Goal: Task Accomplishment & Management: Use online tool/utility

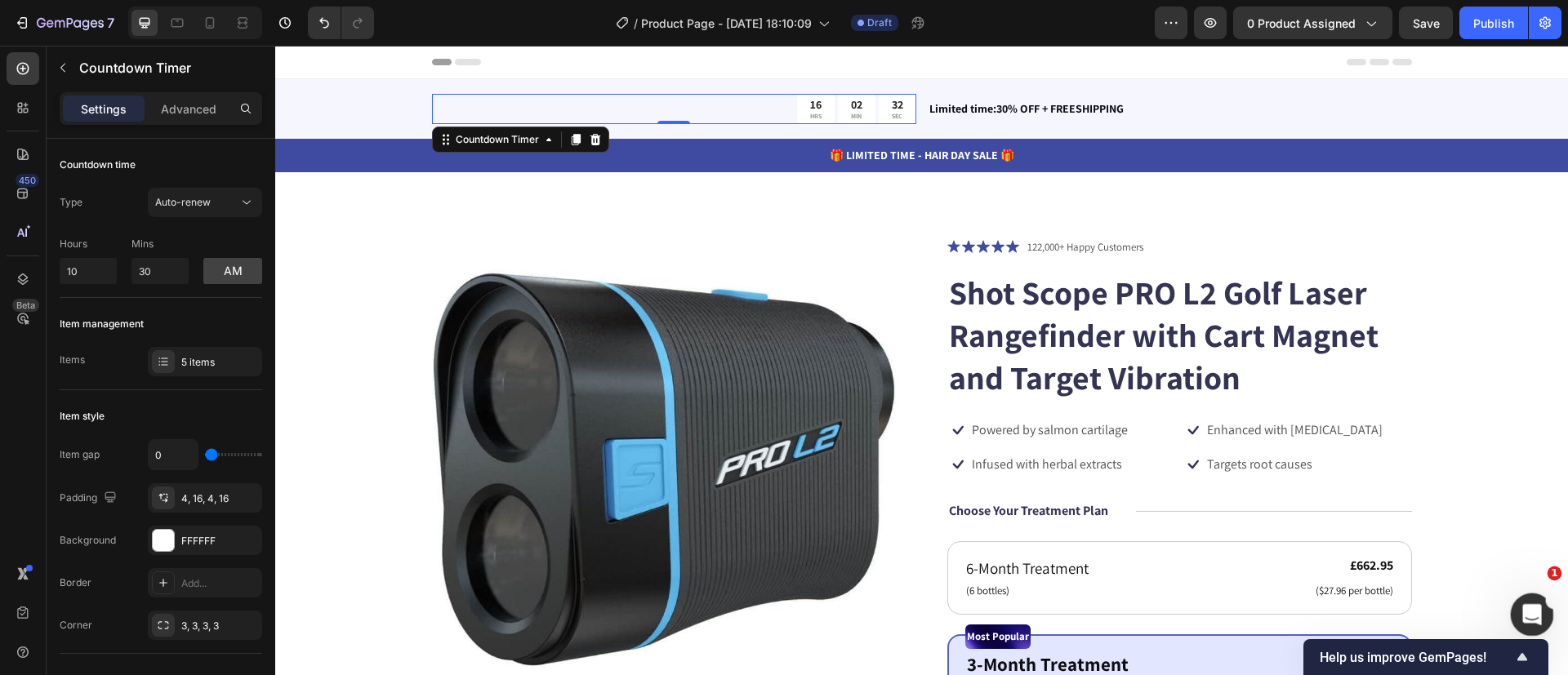
click at [1540, 605] on div "Open Intercom Messenger" at bounding box center [1529, 612] width 54 height 54
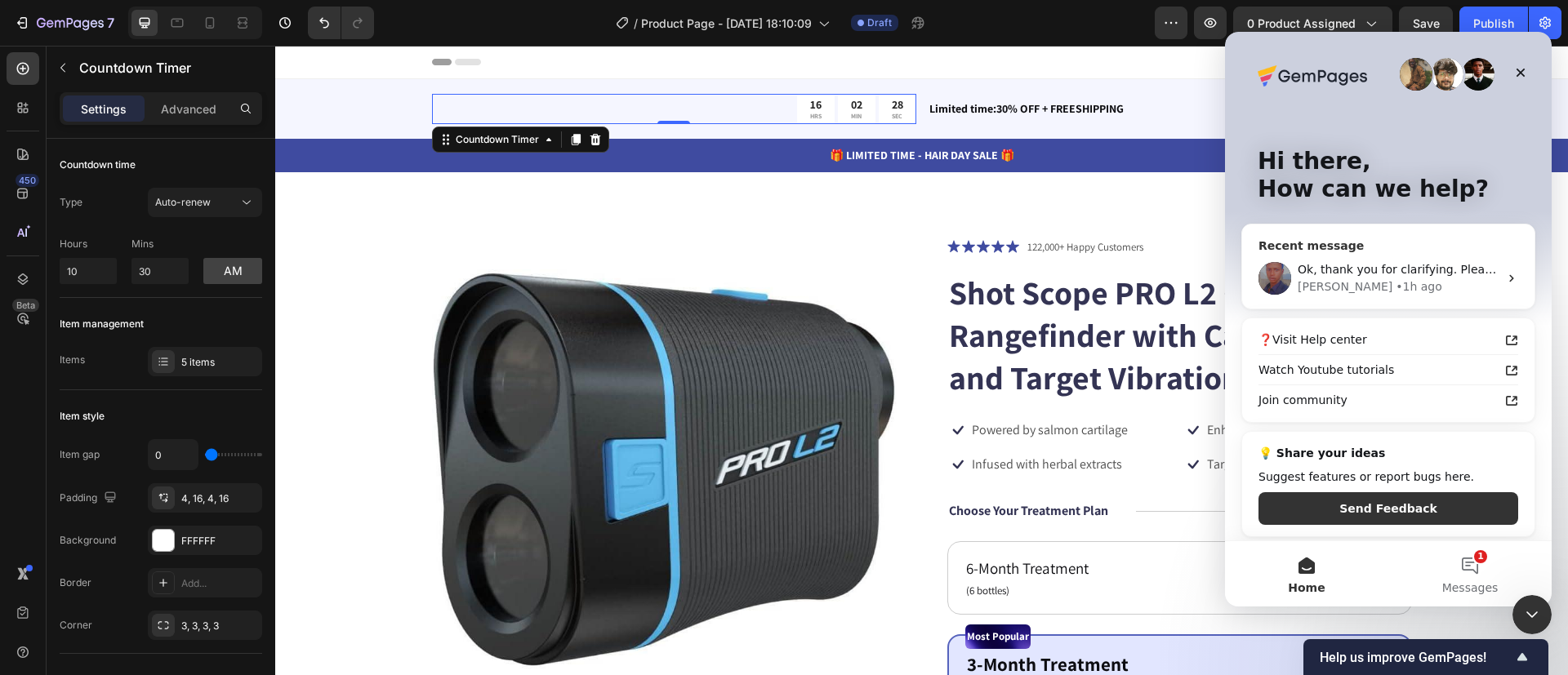
click at [1407, 261] on div "Ok, thank you for clarifying. Please allow me some time to prepare a guide on h…" at bounding box center [1398, 270] width 201 height 17
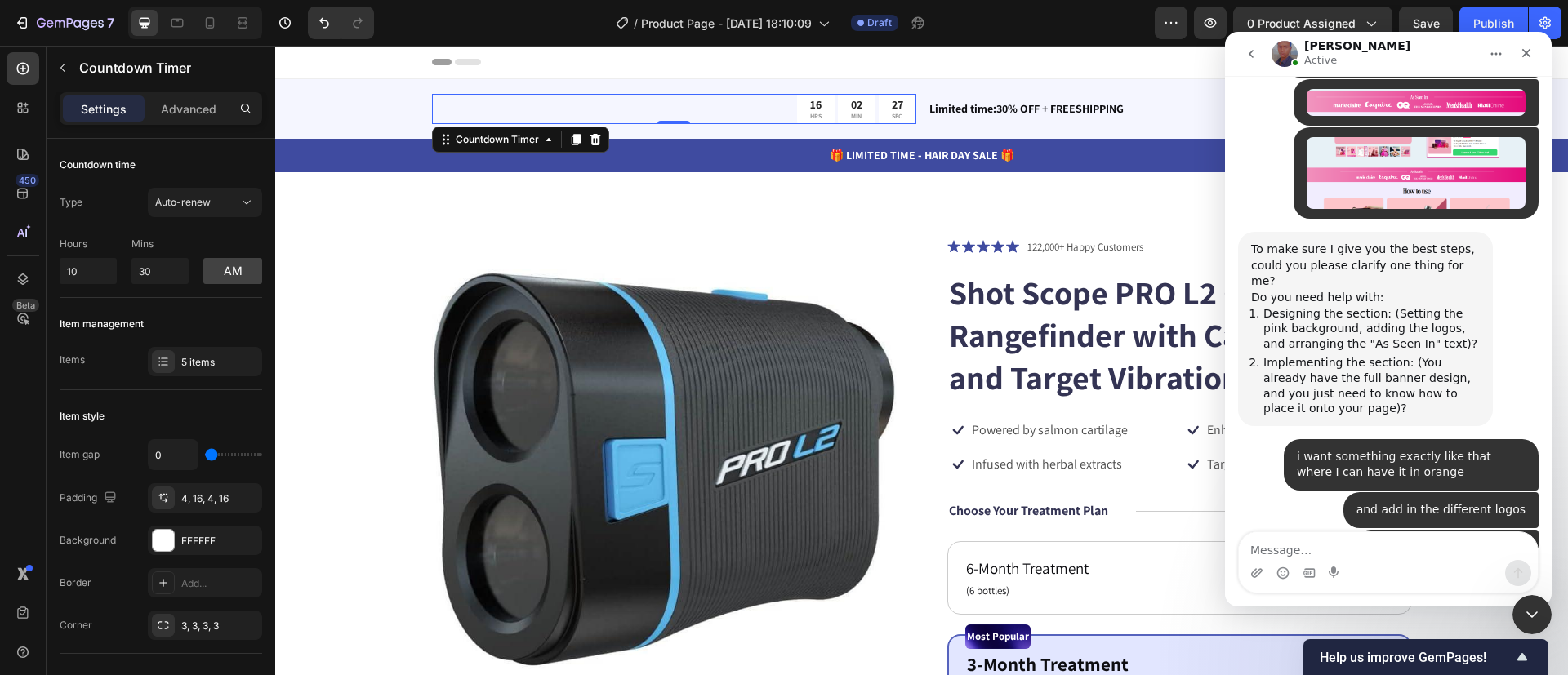
scroll to position [1334, 0]
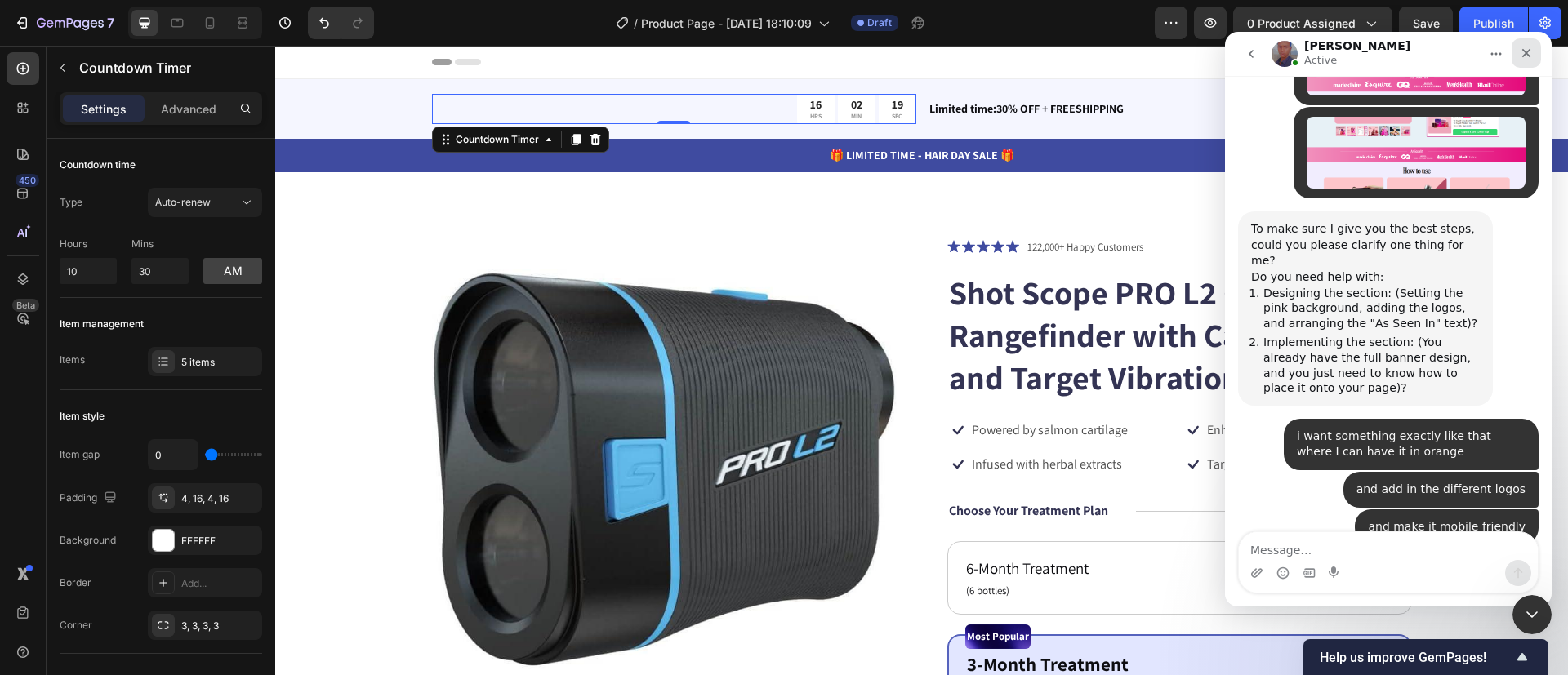
click at [1524, 48] on icon "Close" at bounding box center [1526, 52] width 13 height 13
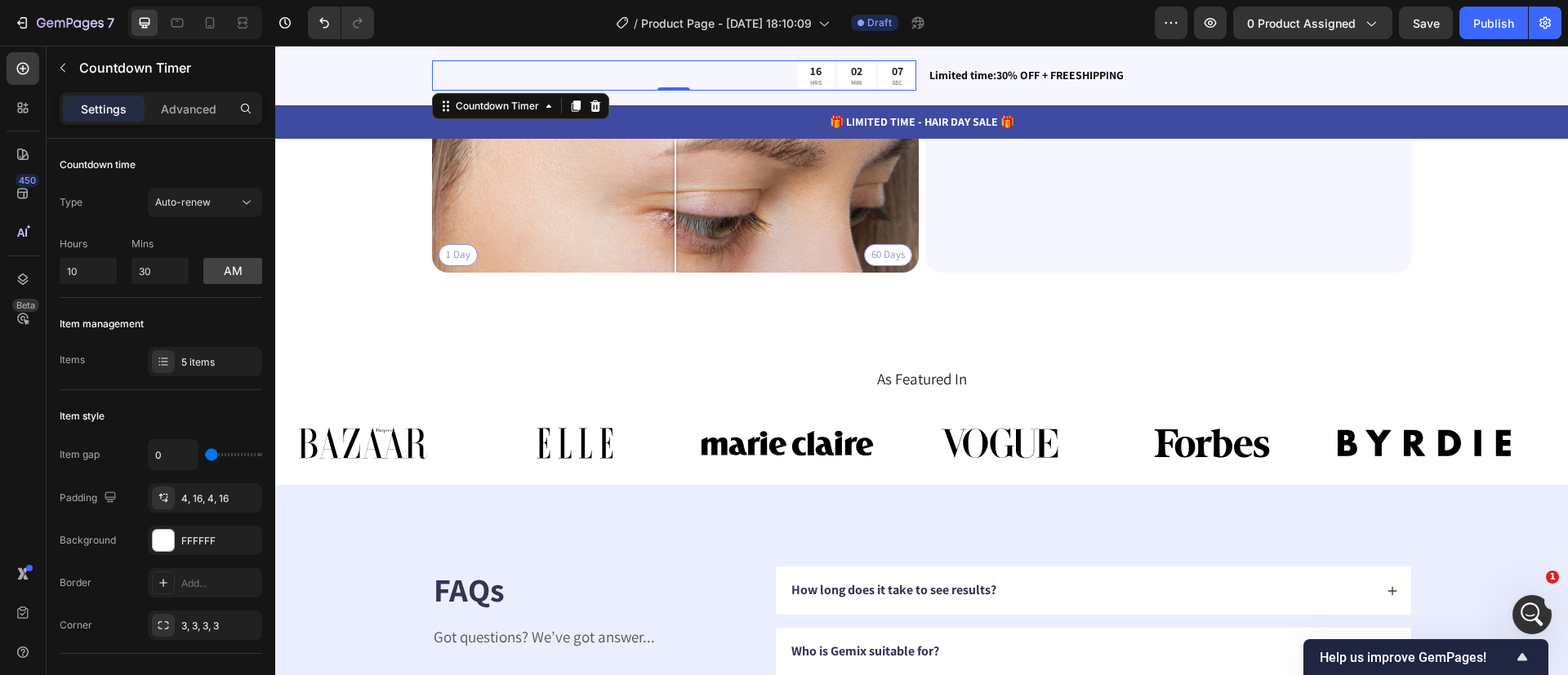
scroll to position [4143, 0]
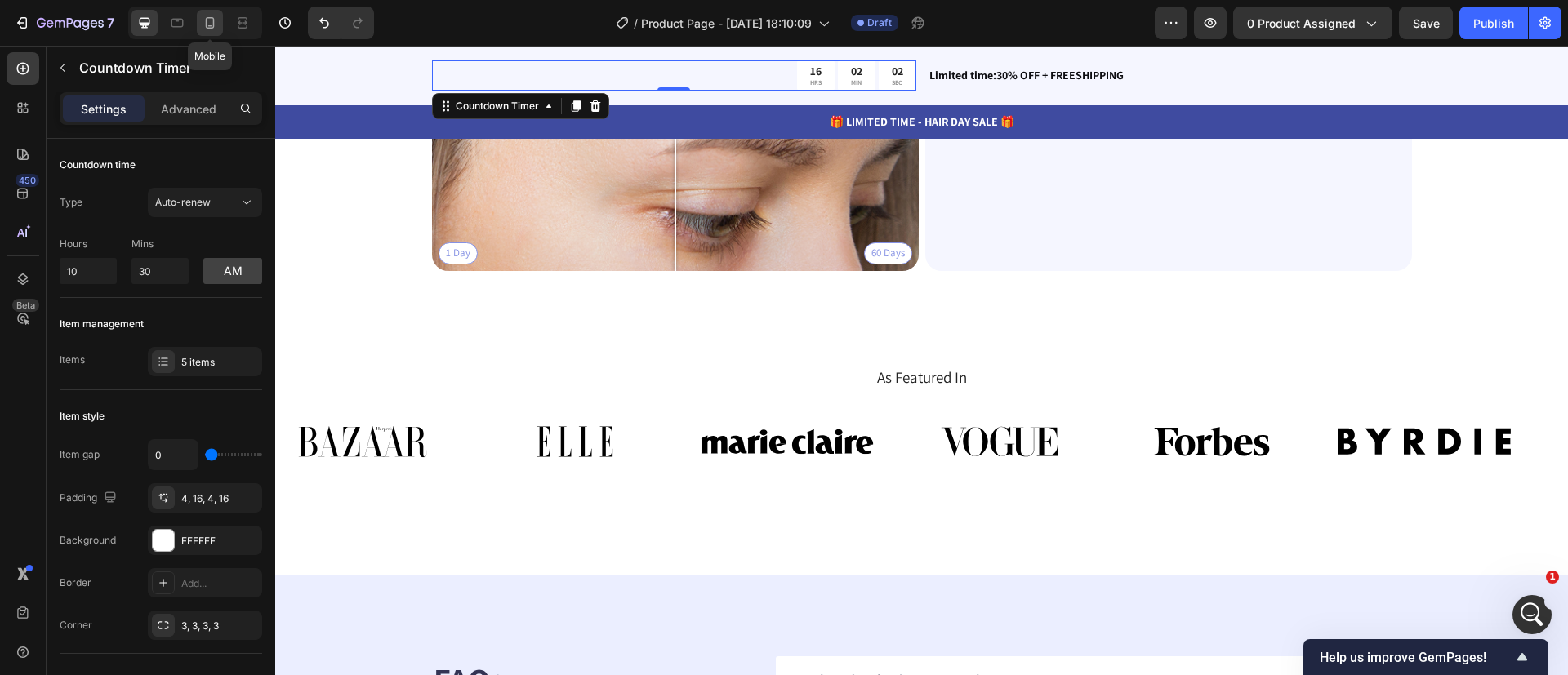
click at [210, 25] on icon at bounding box center [210, 22] width 16 height 16
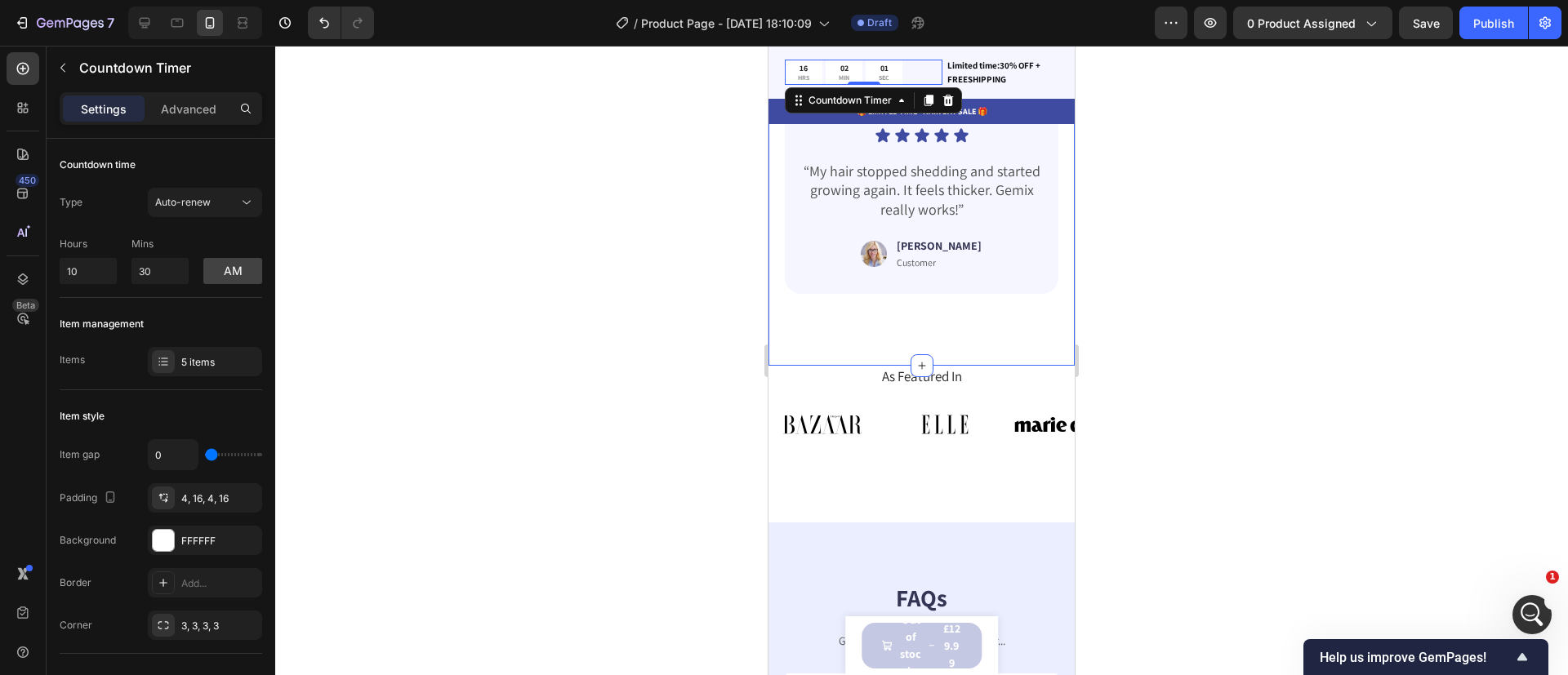
scroll to position [4100, 0]
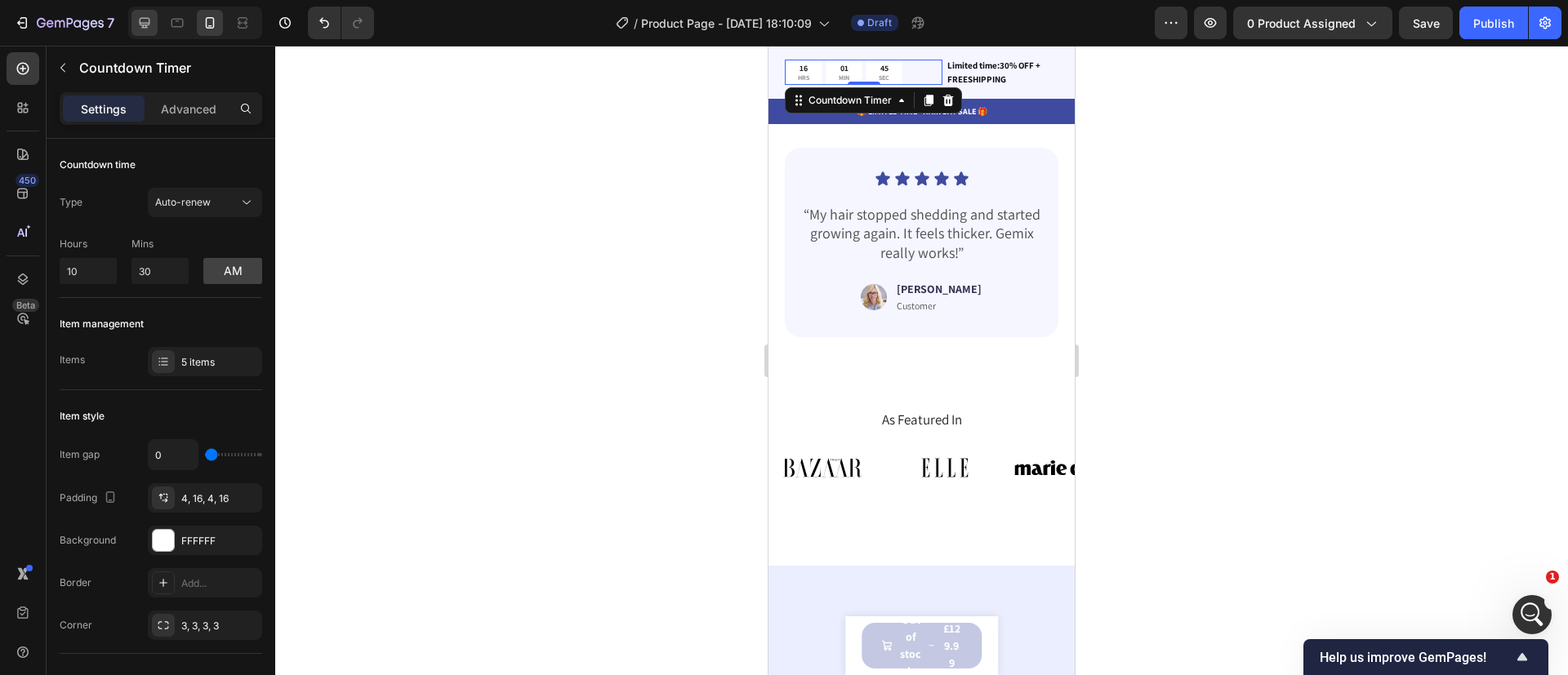
click at [150, 16] on icon at bounding box center [144, 22] width 16 height 16
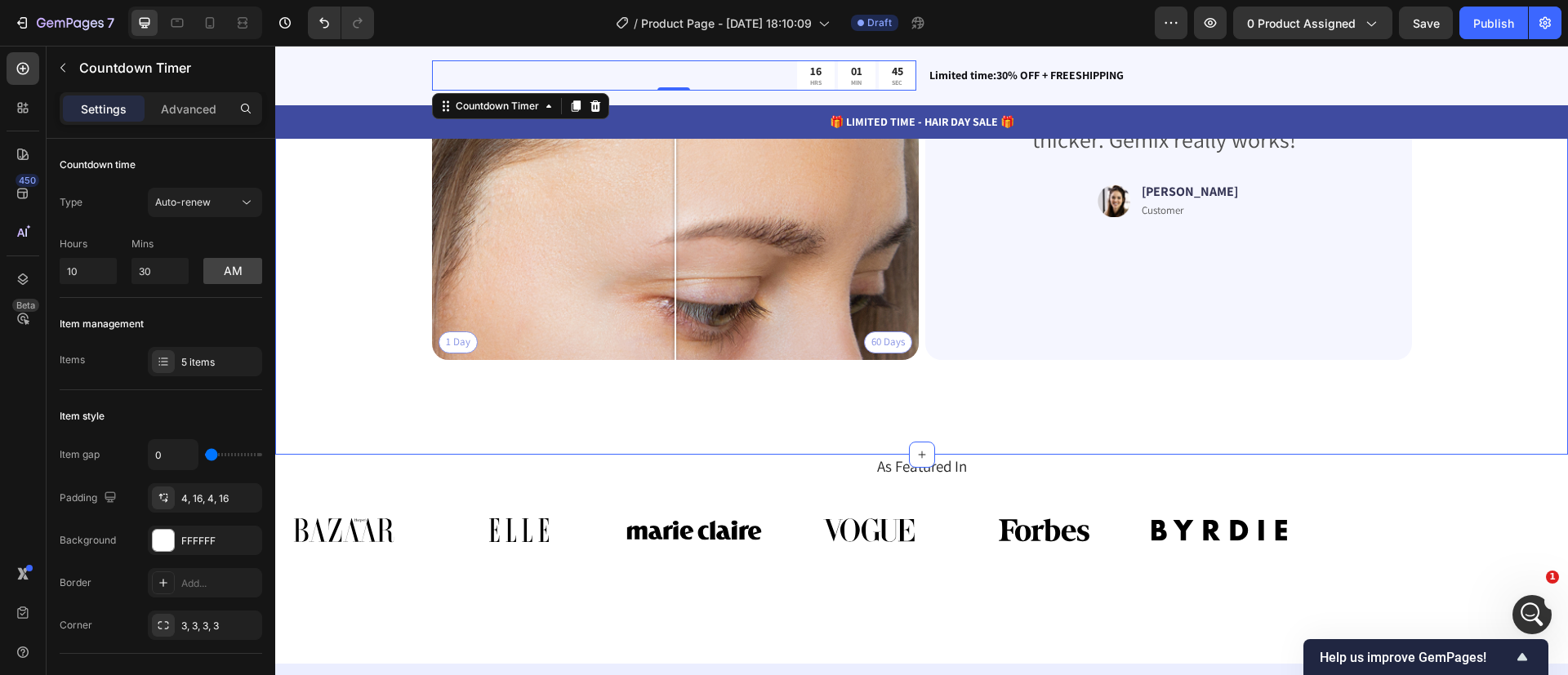
scroll to position [4011, 0]
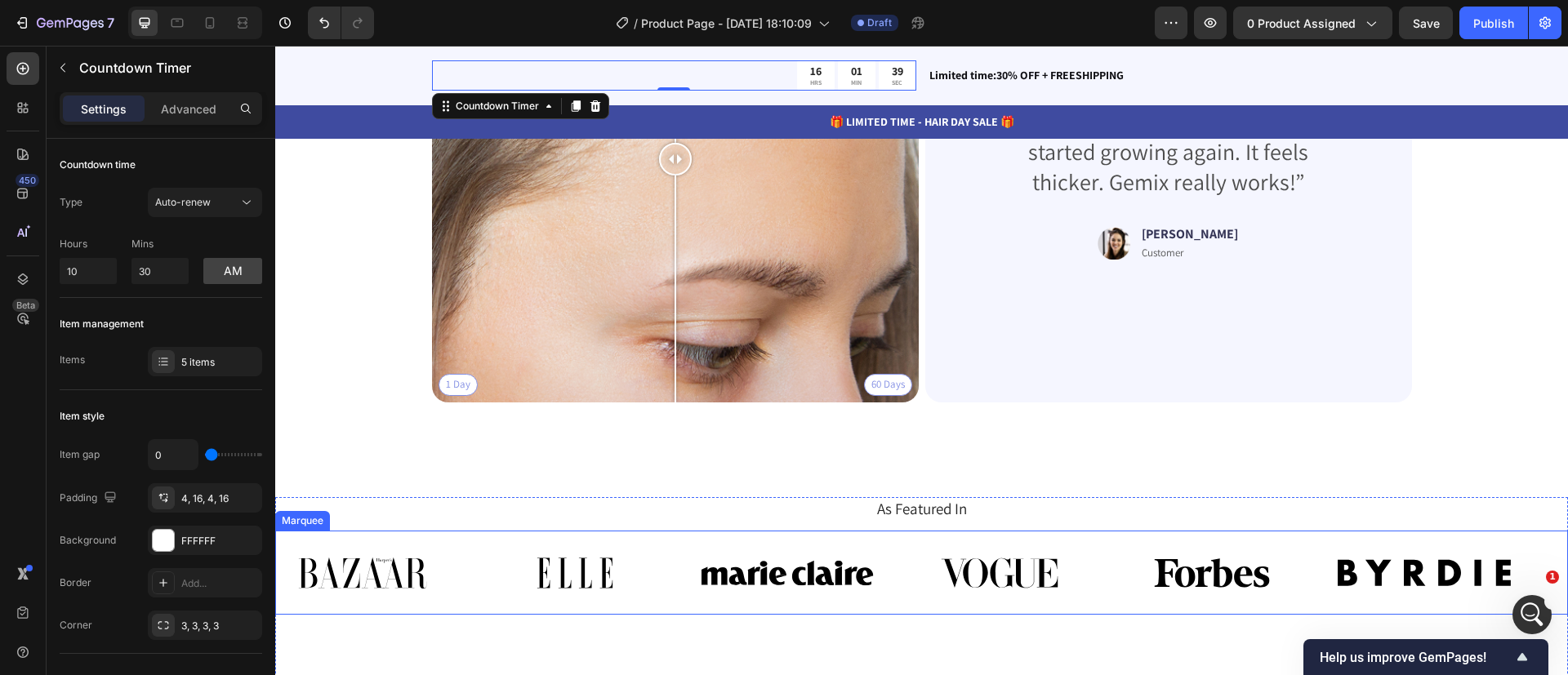
click at [886, 556] on div "Image" at bounding box center [807, 573] width 212 height 64
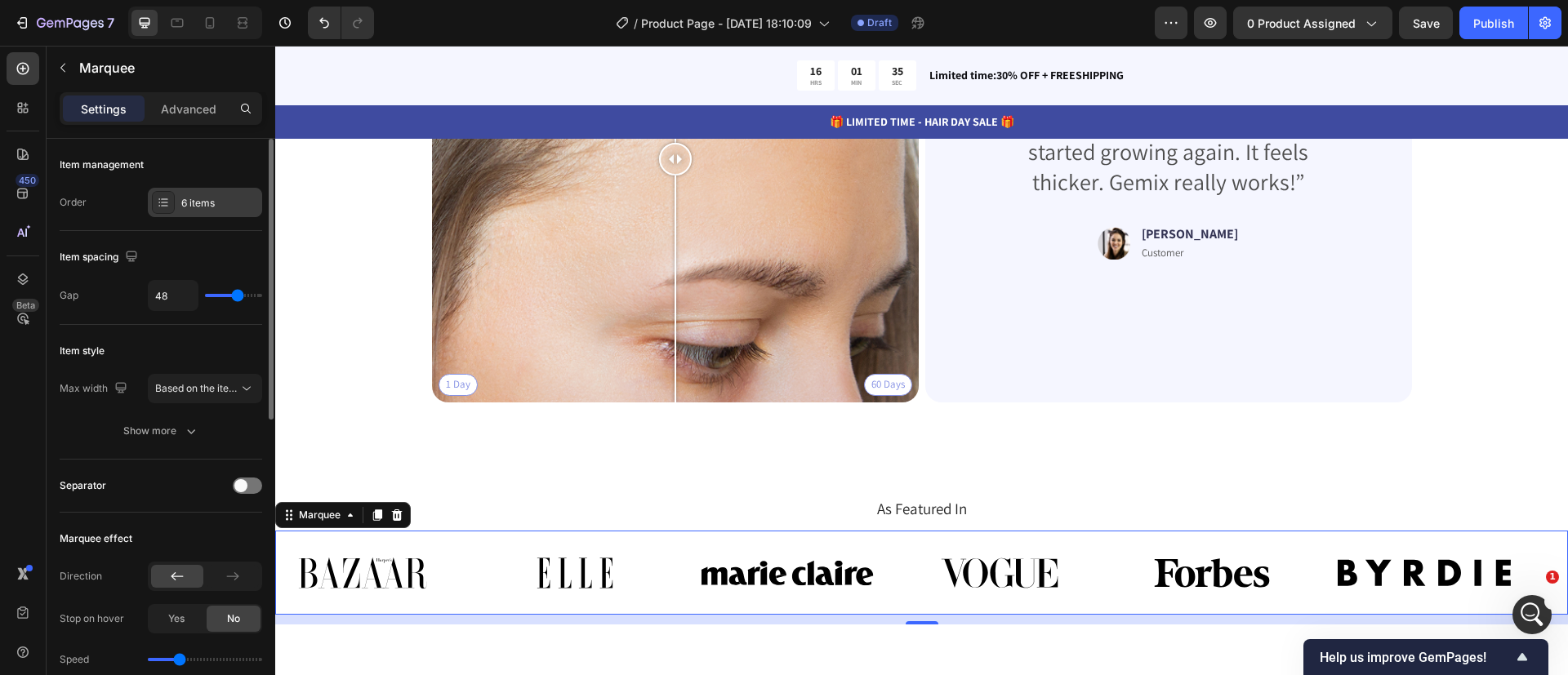
click at [185, 212] on div "6 items" at bounding box center [204, 203] width 114 height 29
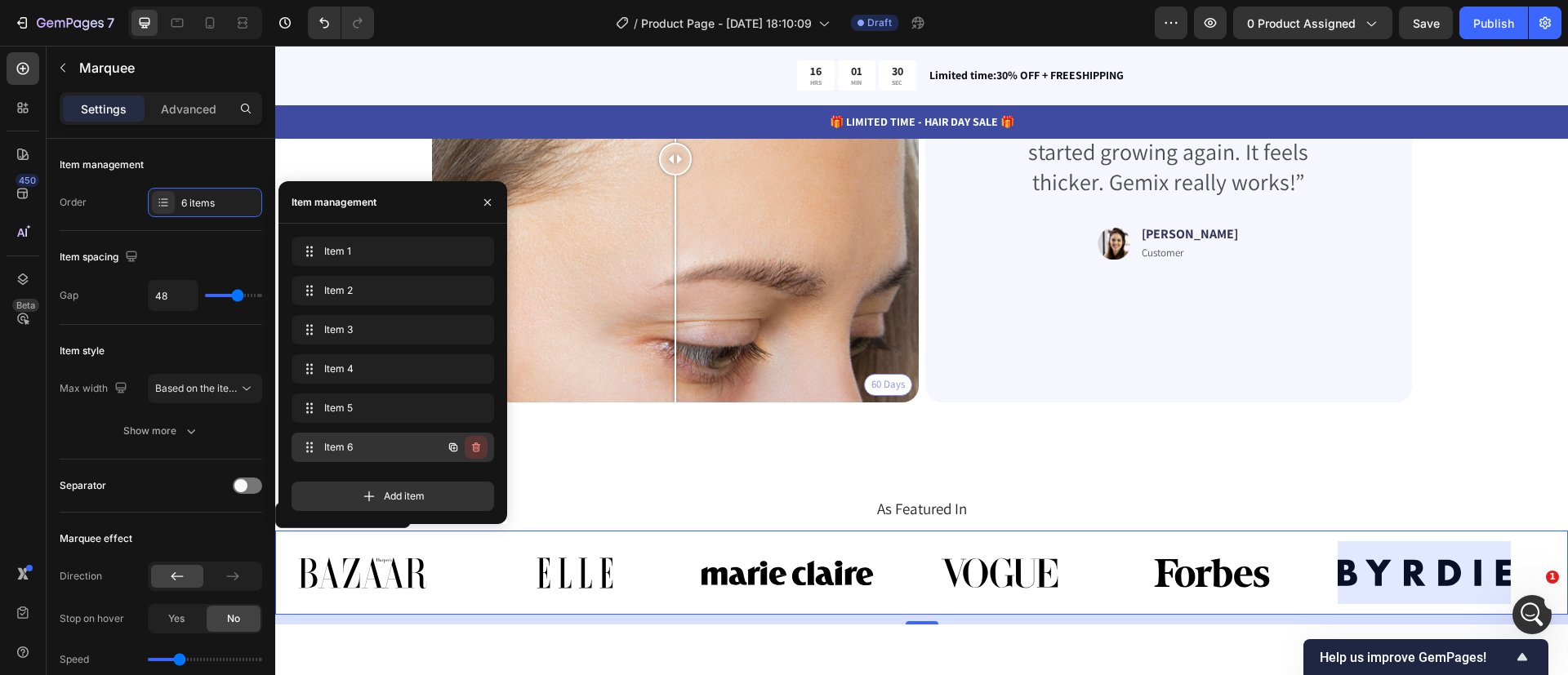
click at [475, 452] on icon "button" at bounding box center [476, 447] width 9 height 9
click at [475, 452] on div "Delete" at bounding box center [465, 447] width 30 height 15
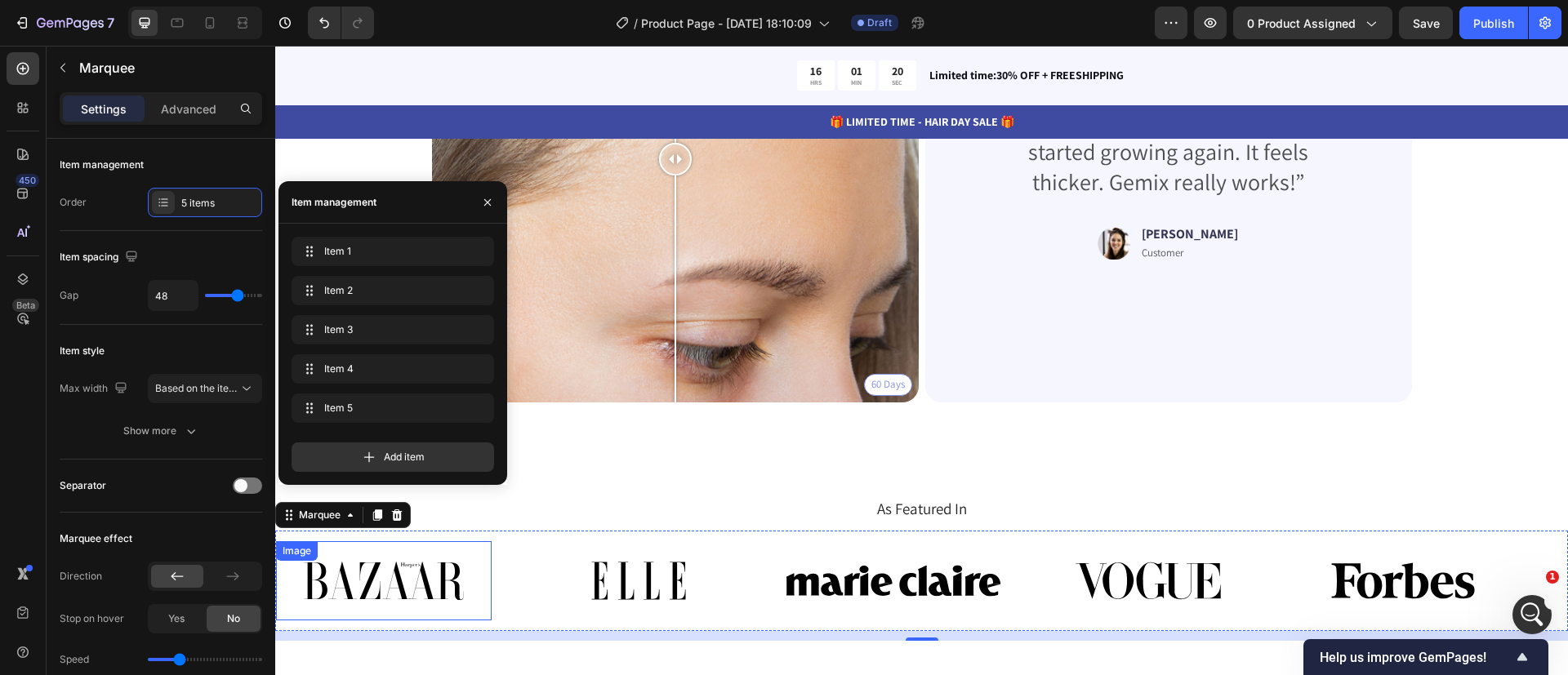
click at [418, 575] on img at bounding box center [383, 581] width 216 height 79
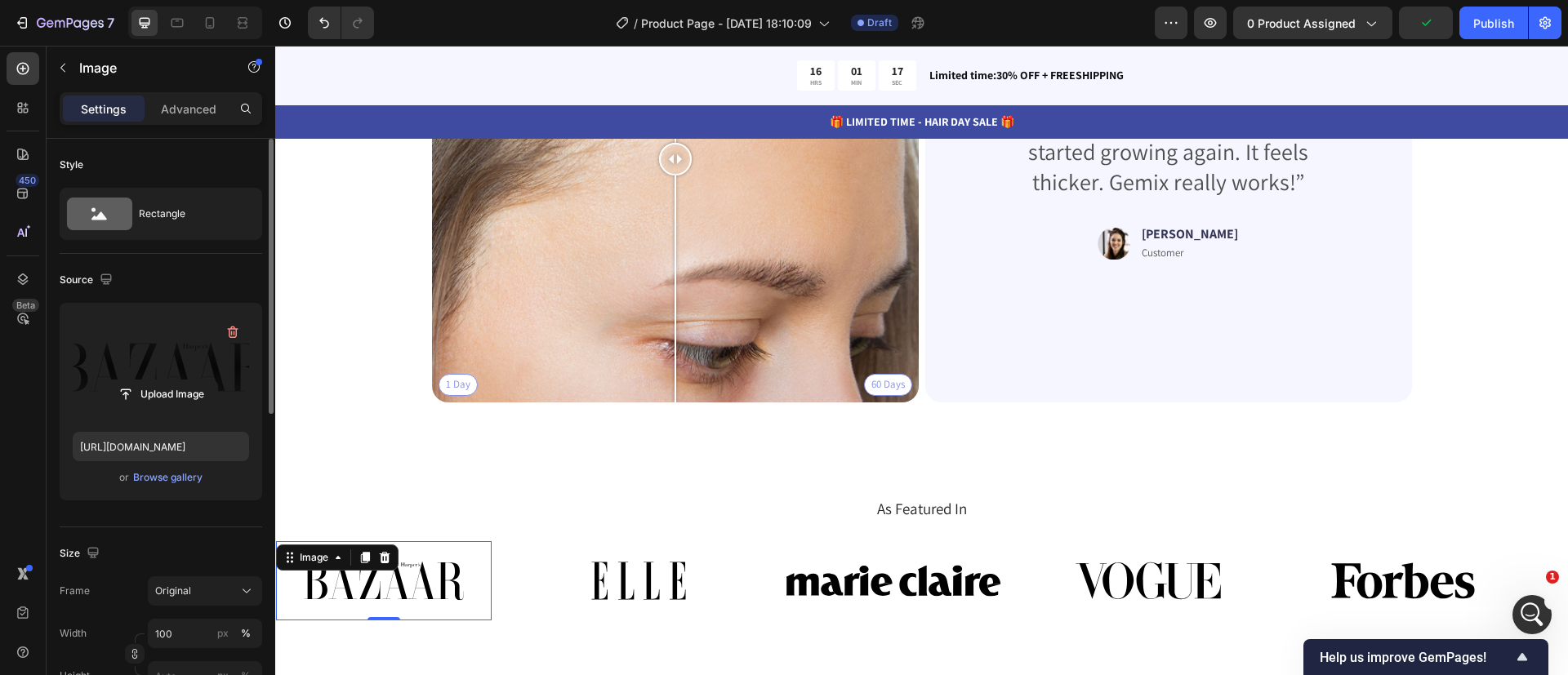
click at [161, 368] on label at bounding box center [161, 368] width 176 height 103
click at [161, 380] on input "file" at bounding box center [161, 394] width 113 height 27
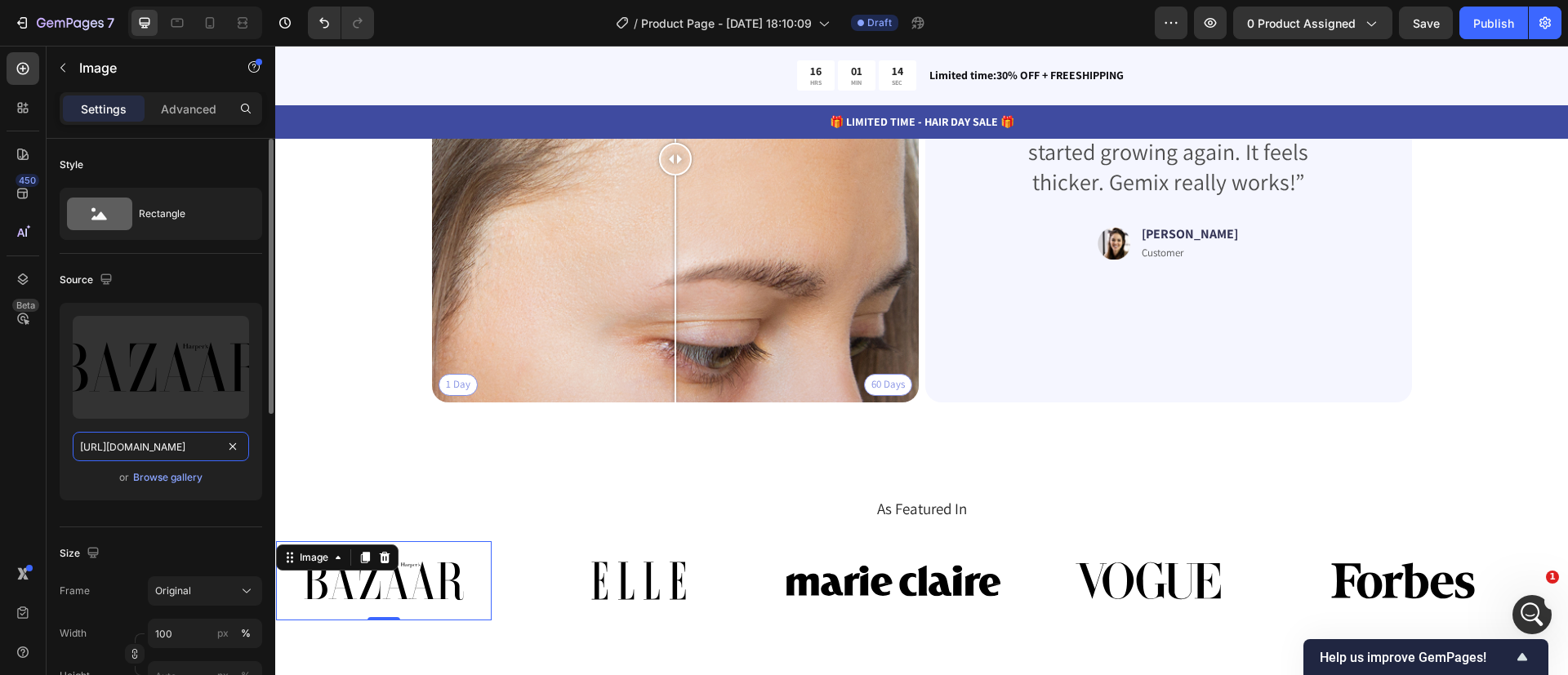
click at [151, 444] on input "[URL][DOMAIN_NAME]" at bounding box center [161, 447] width 176 height 29
click at [33, 187] on div "450" at bounding box center [23, 193] width 33 height 33
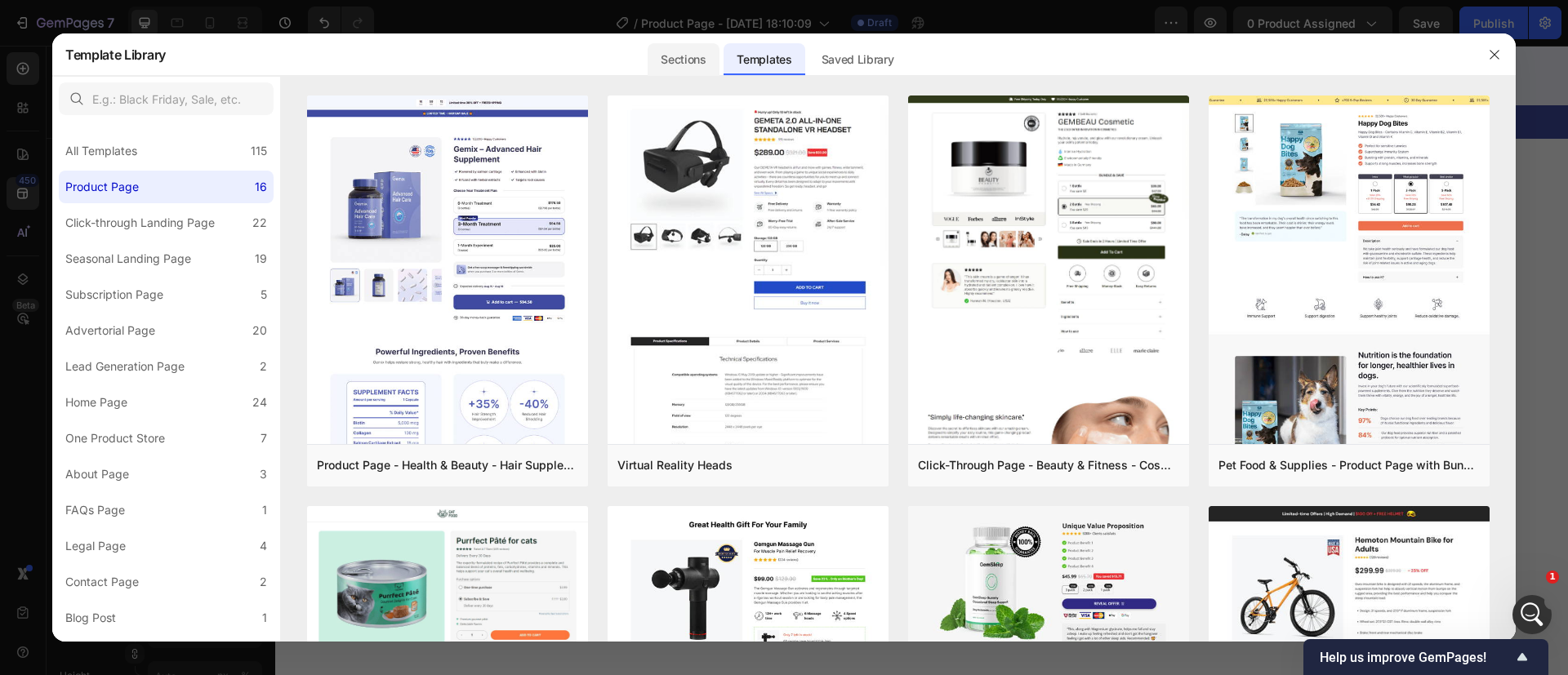
click at [686, 41] on div "Sections" at bounding box center [683, 54] width 75 height 42
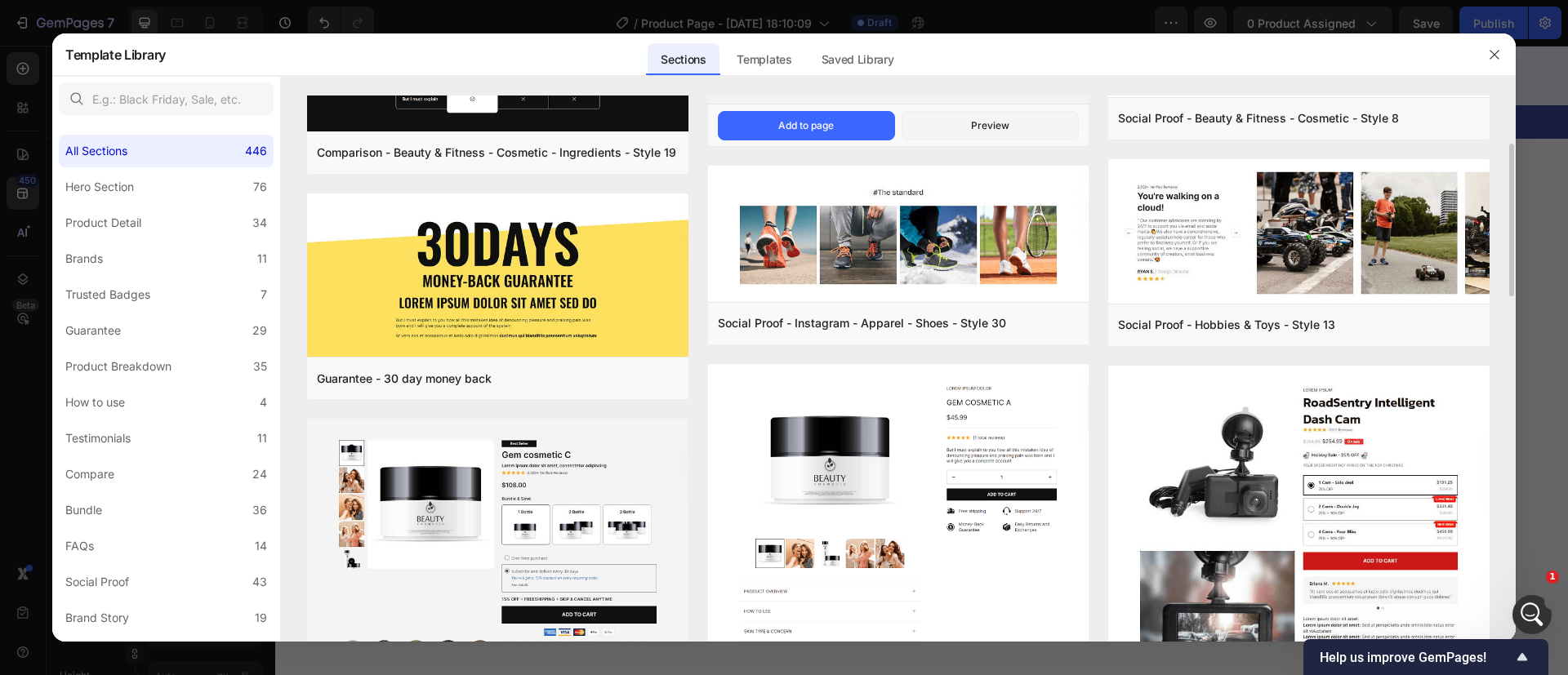
scroll to position [302, 0]
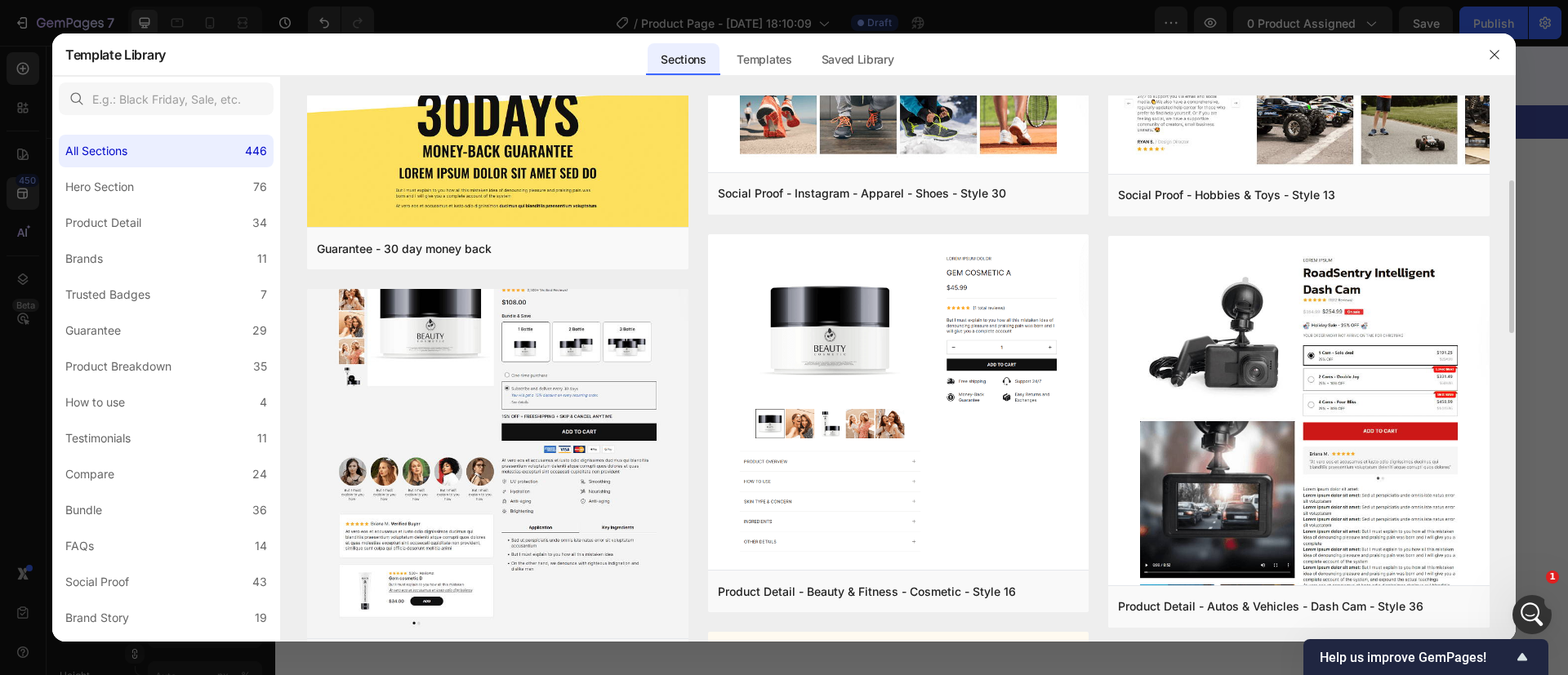
click at [638, 366] on img at bounding box center [497, 439] width 381 height 405
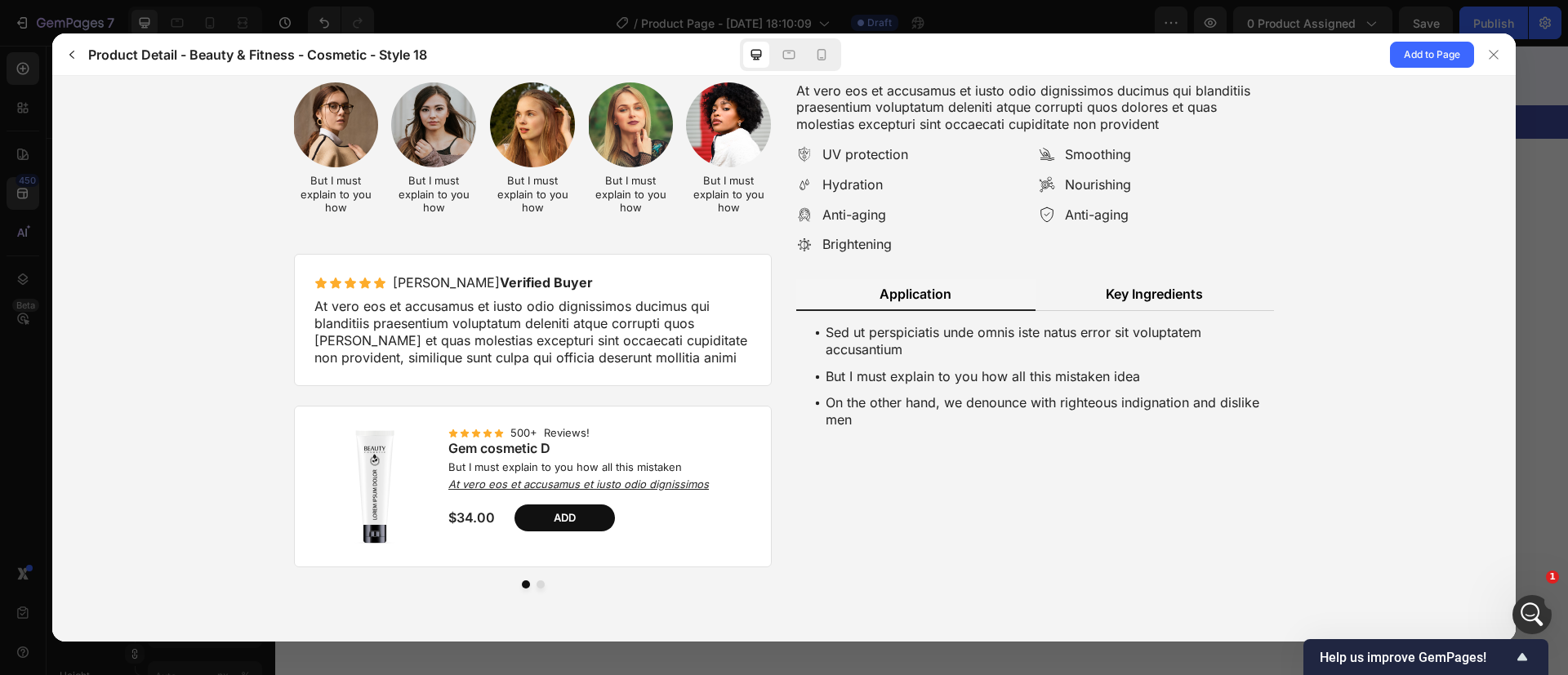
scroll to position [515, 0]
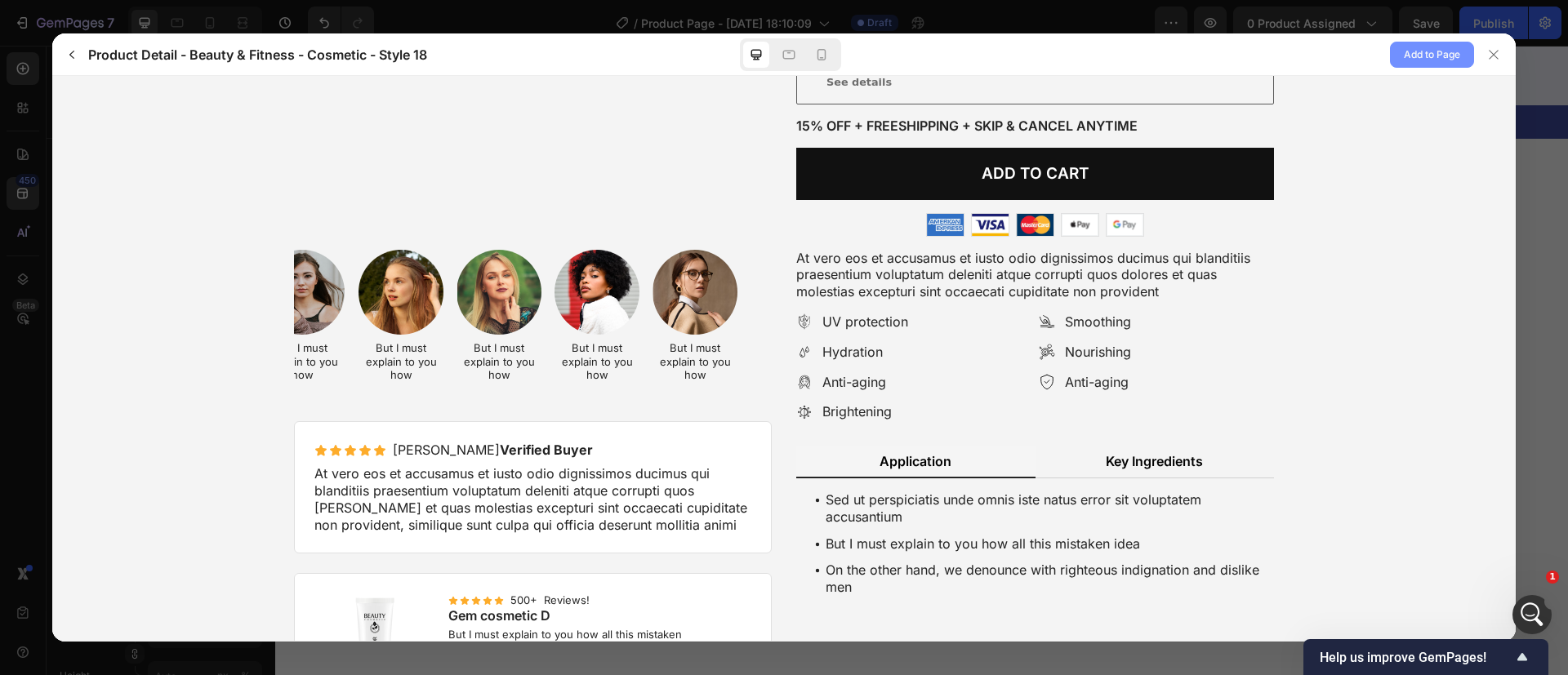
click at [1431, 51] on span "Add to Page" at bounding box center [1432, 54] width 57 height 20
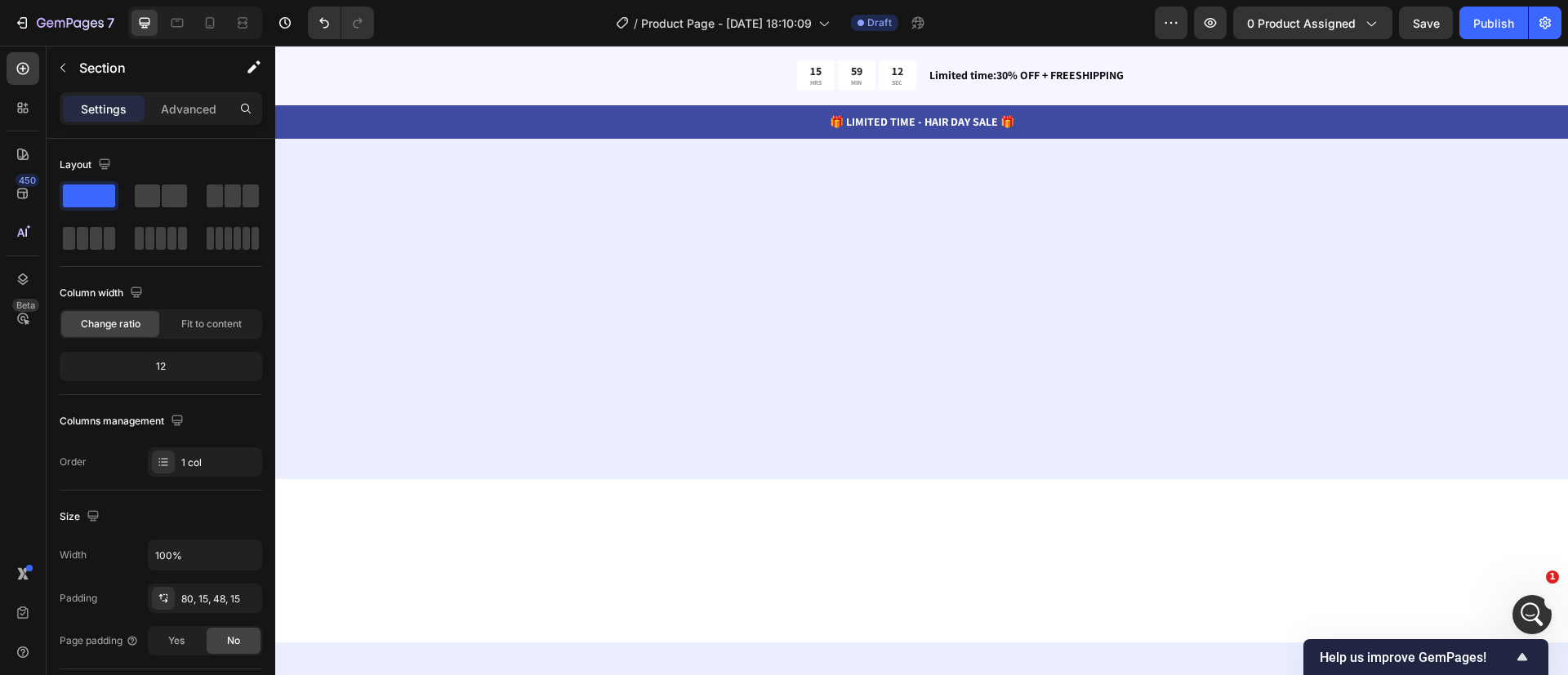
scroll to position [5958, 0]
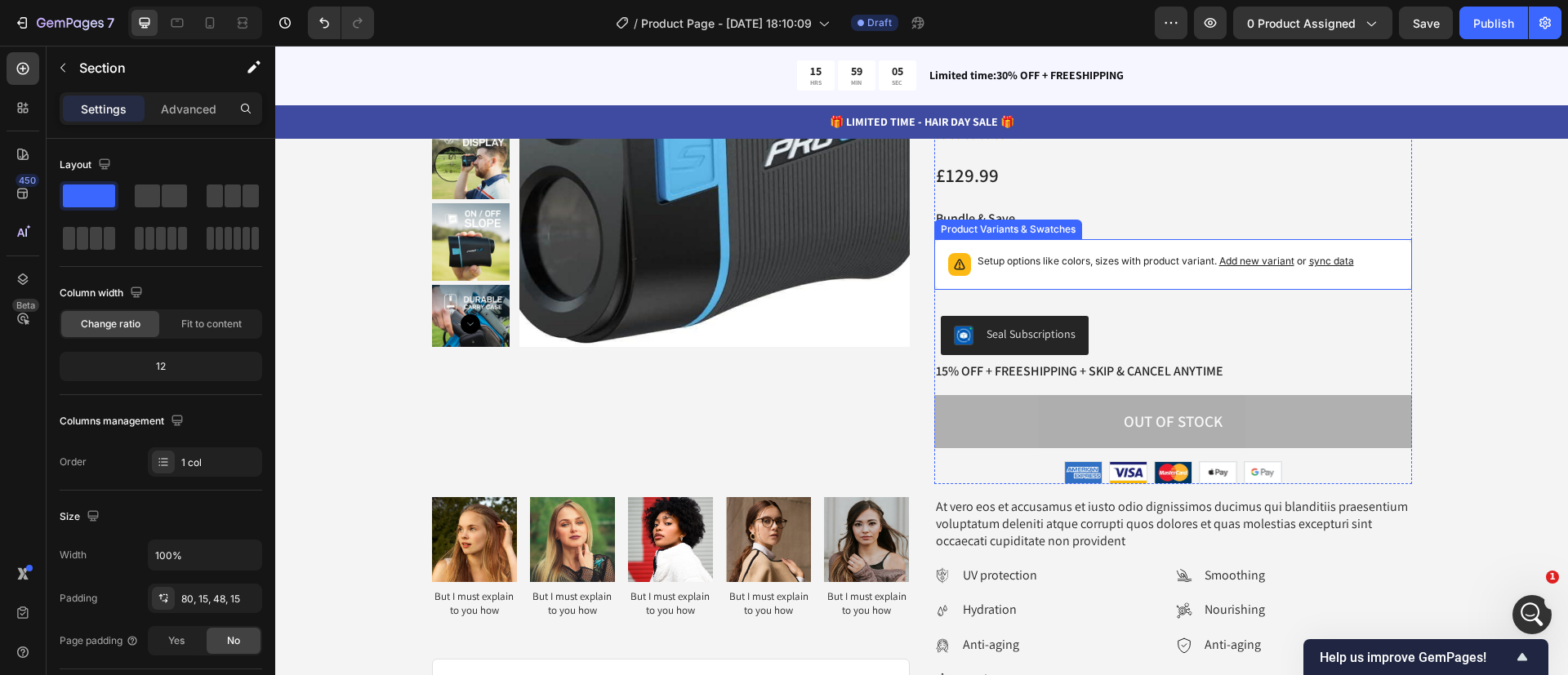
click at [1142, 270] on p "Setup options like colors, sizes with product variant. Add new variant or sync …" at bounding box center [1166, 261] width 376 height 16
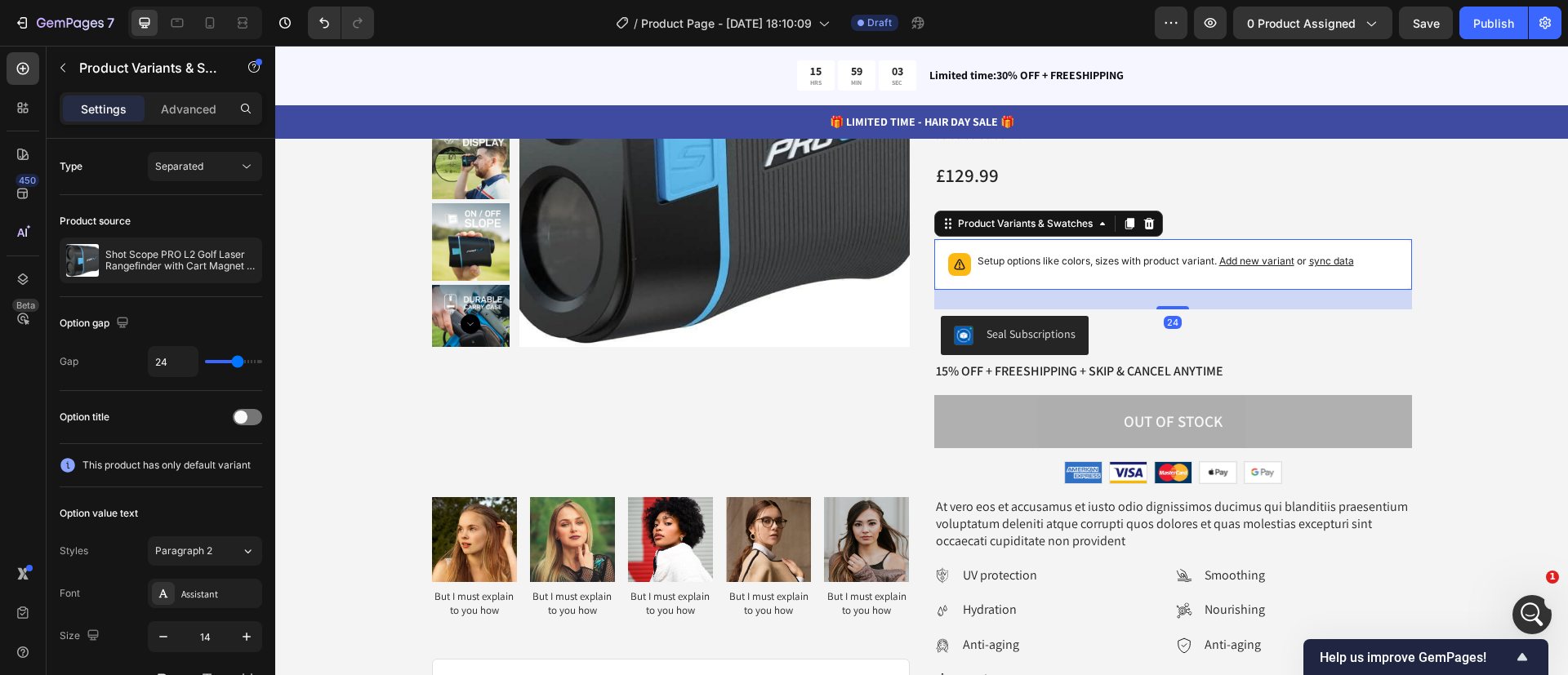
click at [1232, 267] on span "Add new variant" at bounding box center [1256, 261] width 75 height 12
click at [212, 251] on p "Shot Scope PRO L2 Golf Laser Rangefinder with Cart Magnet and Target Vibration" at bounding box center [180, 260] width 150 height 23
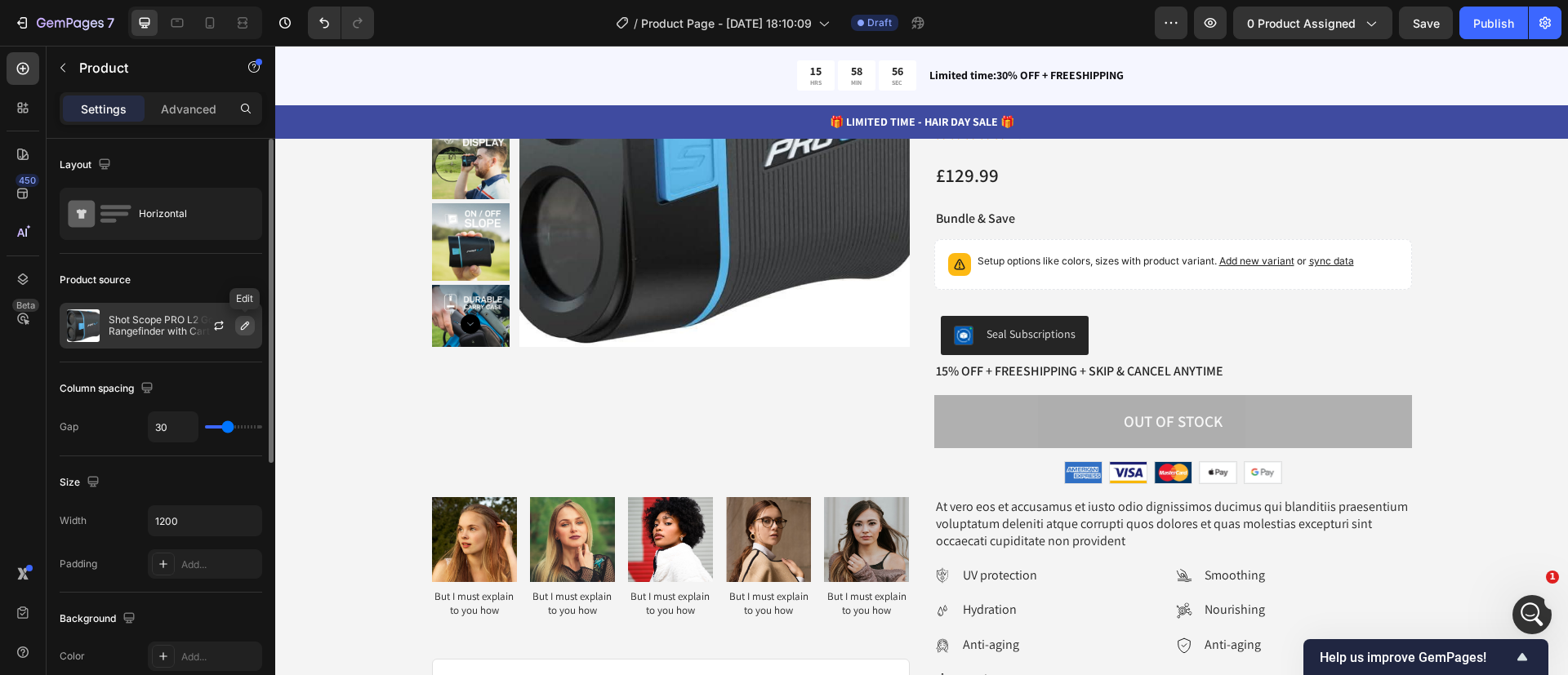
click at [247, 321] on icon "button" at bounding box center [245, 325] width 13 height 13
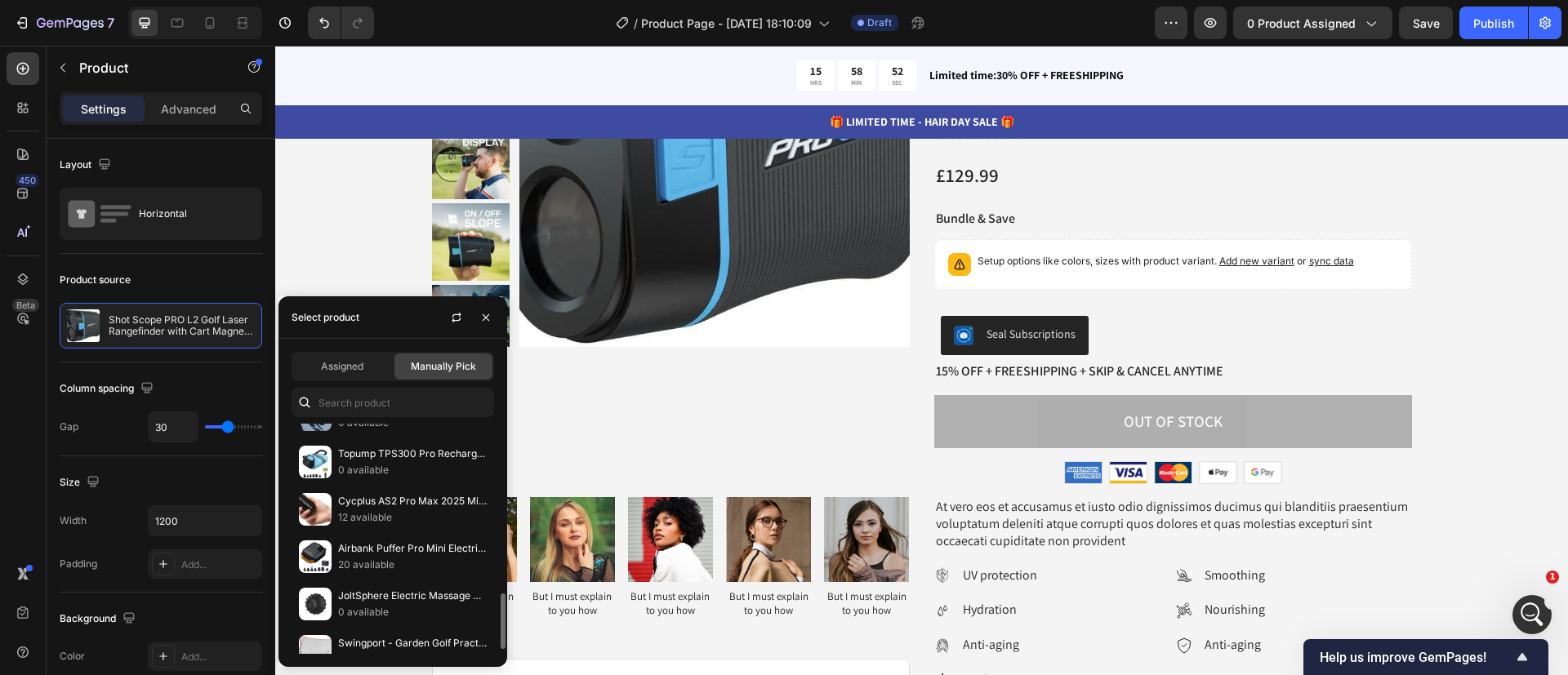
scroll to position [582, 0]
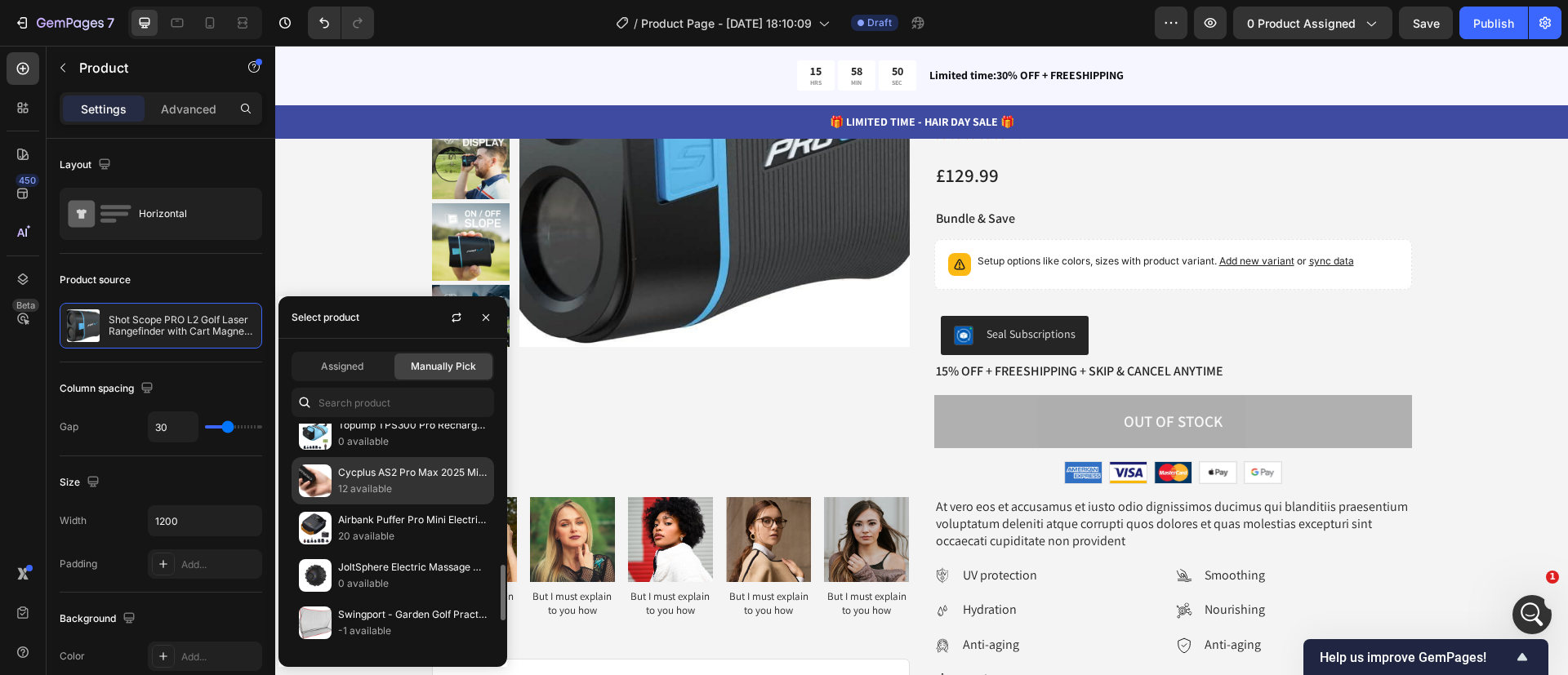
click at [387, 484] on p "12 available" at bounding box center [412, 489] width 149 height 16
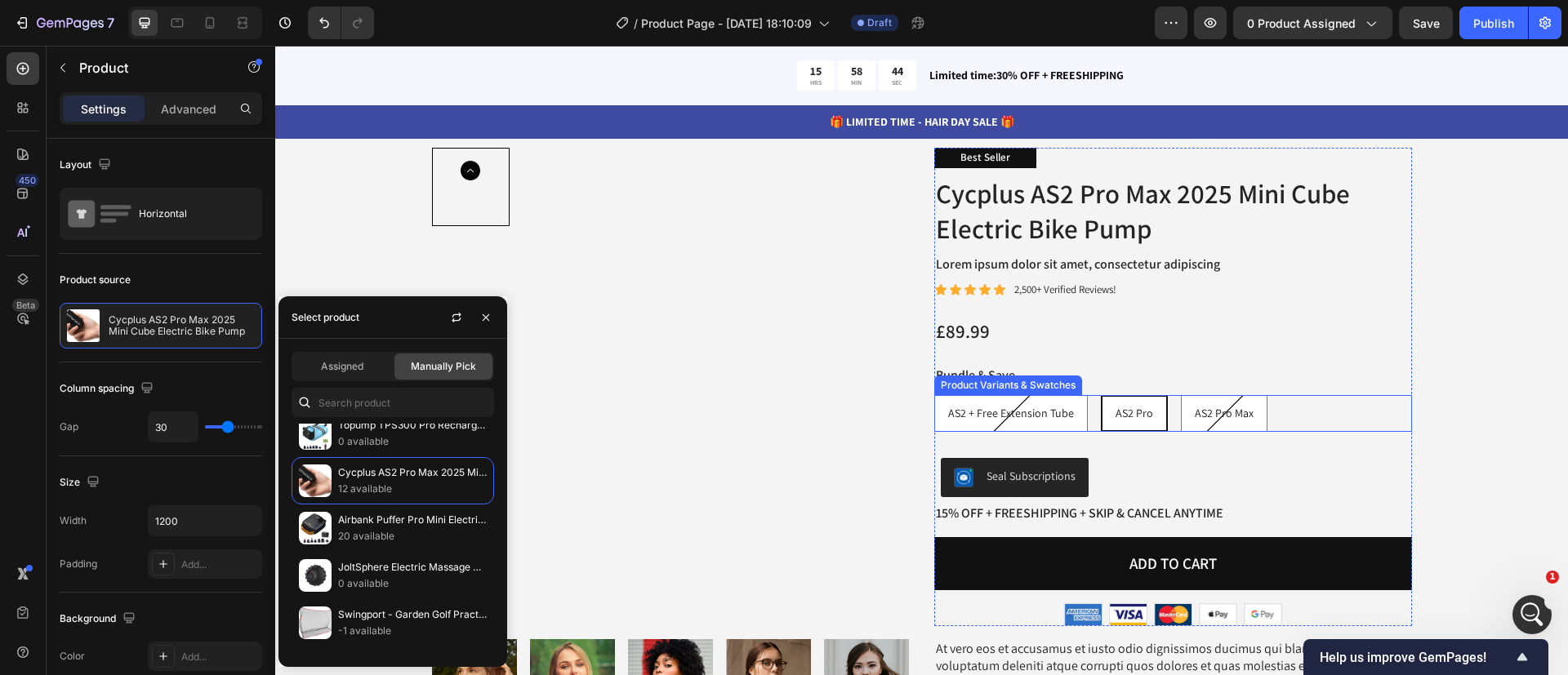
scroll to position [5786, 0]
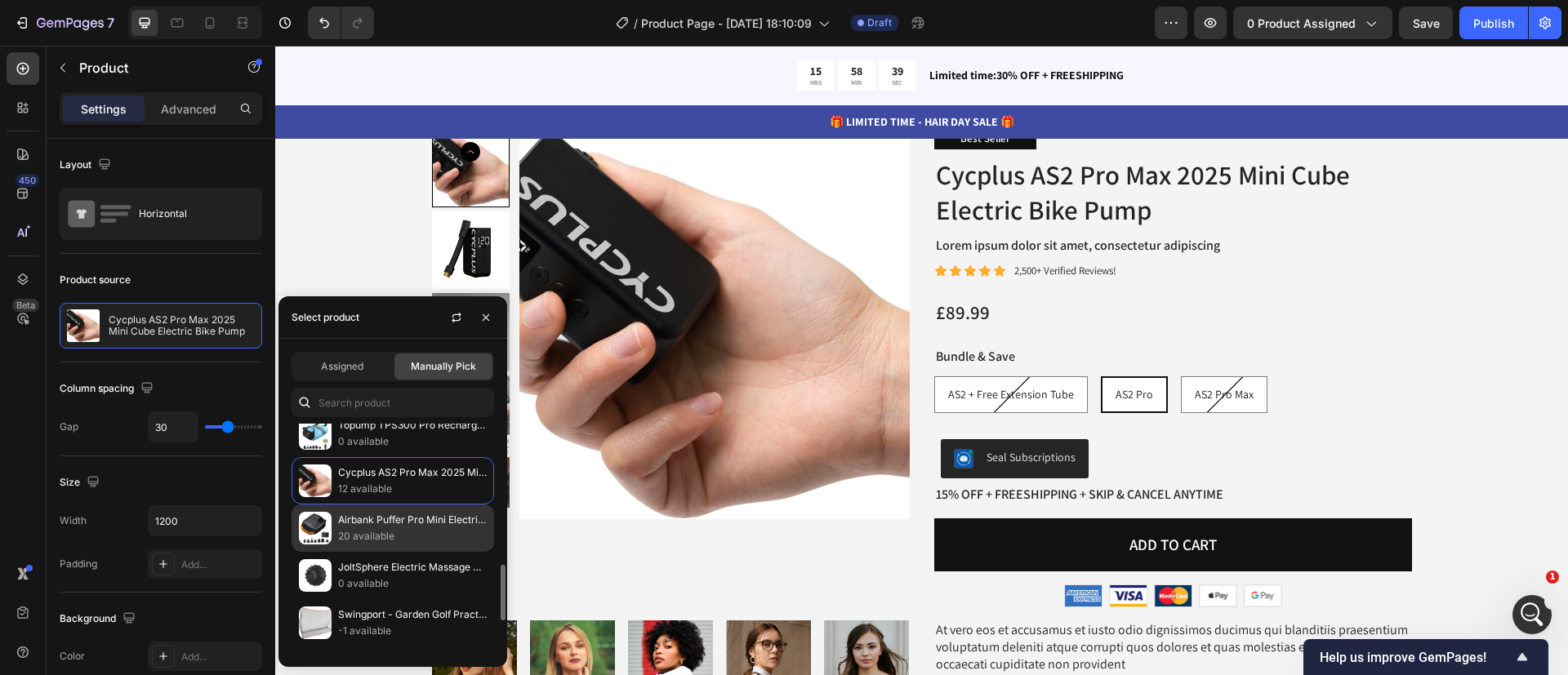
click at [445, 517] on p "Airbank Puffer Pro Mini Electric Rechargeable Paddle Board Pump" at bounding box center [412, 520] width 149 height 16
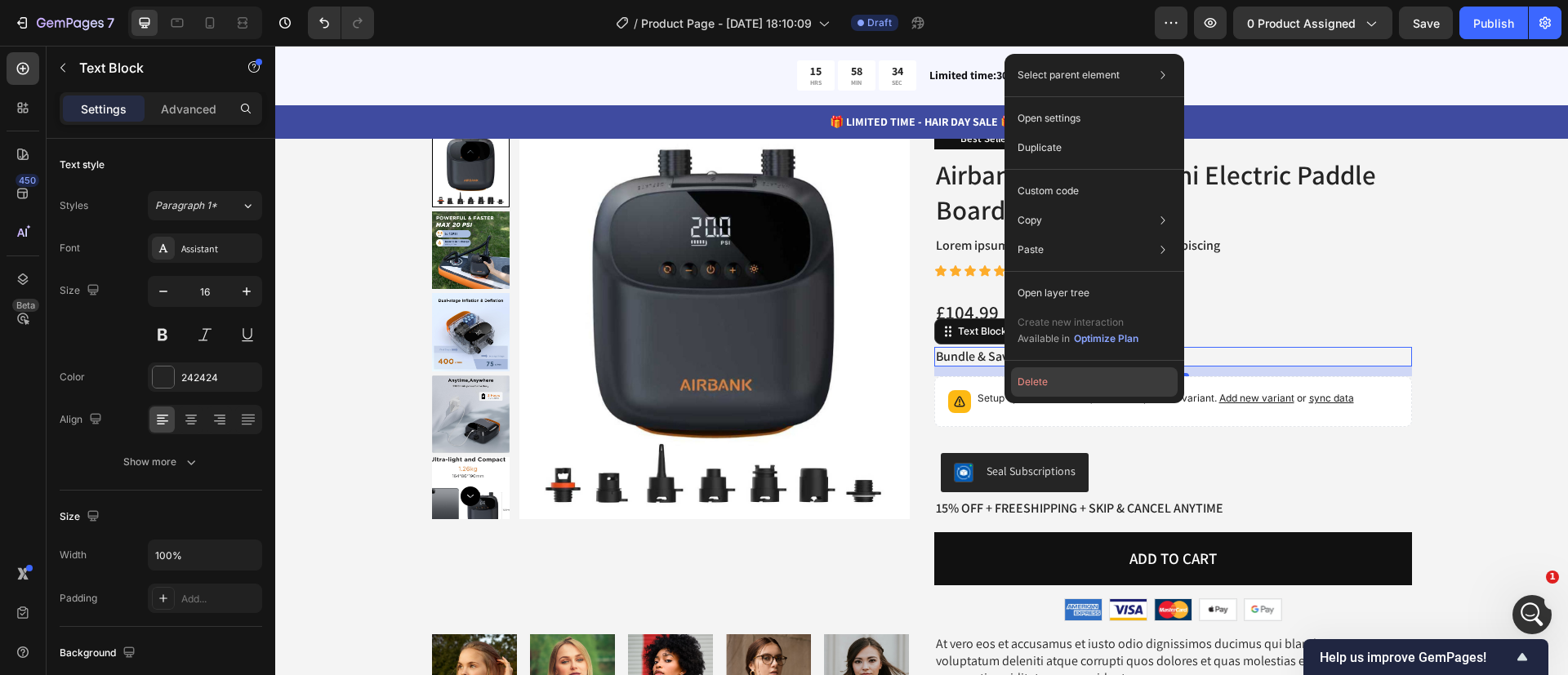
click at [1067, 375] on button "Delete" at bounding box center [1095, 382] width 167 height 29
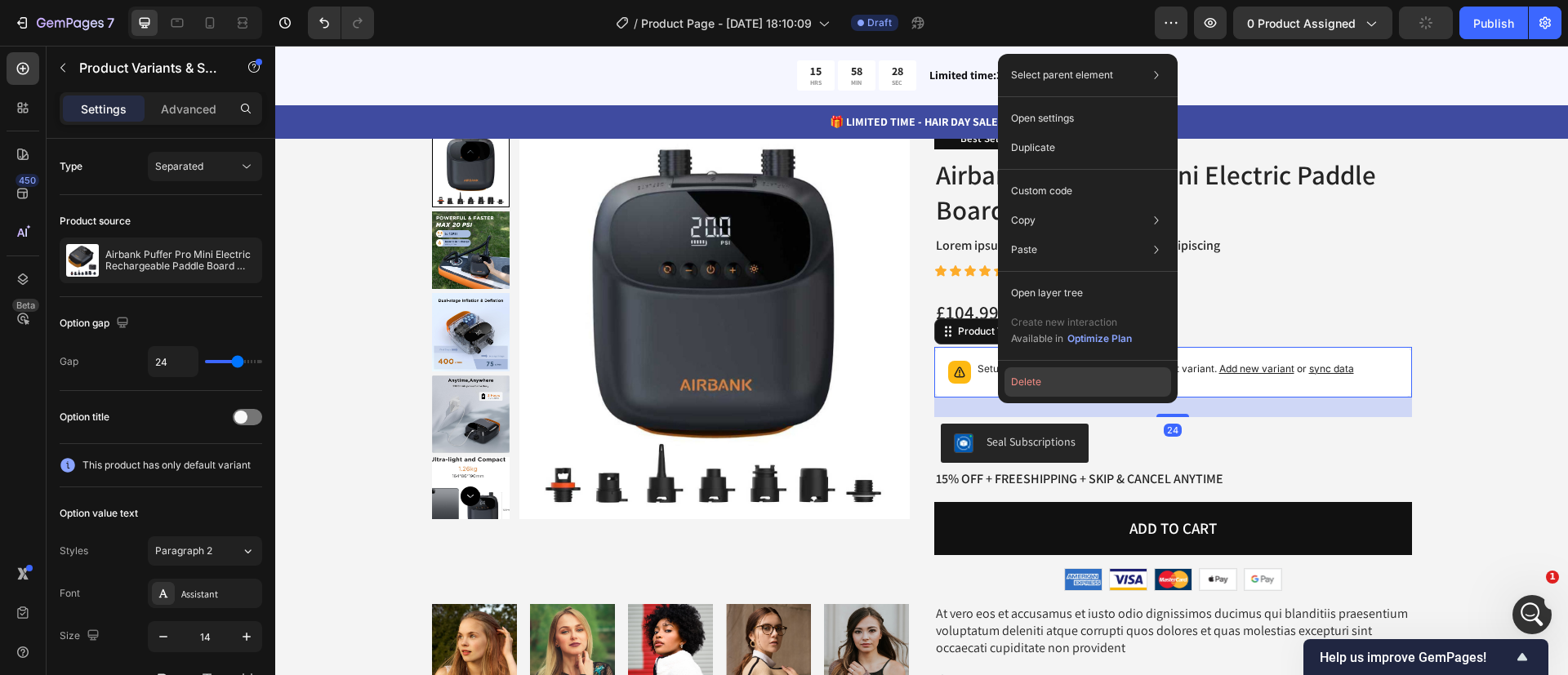
click at [1061, 376] on button "Delete" at bounding box center [1088, 382] width 167 height 29
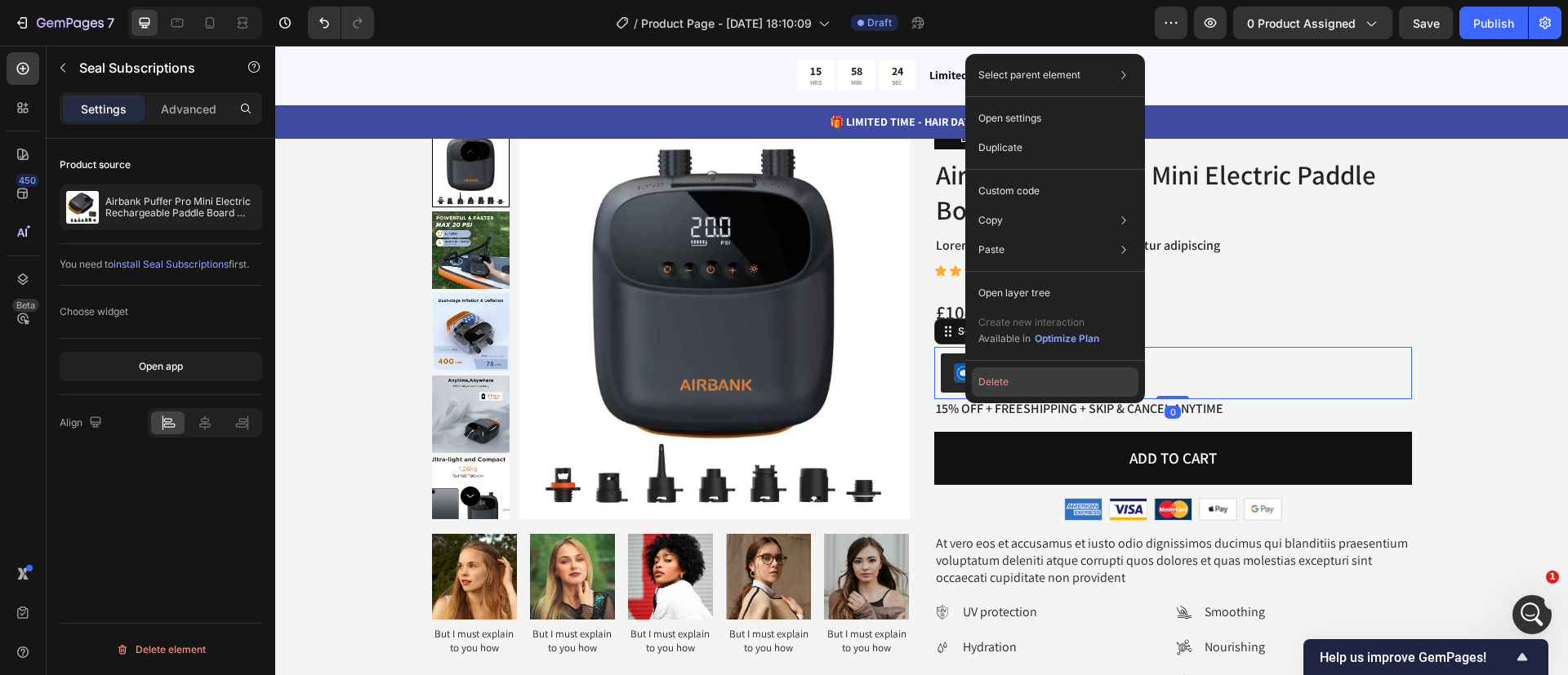
click at [1040, 379] on button "Delete" at bounding box center [1055, 382] width 167 height 29
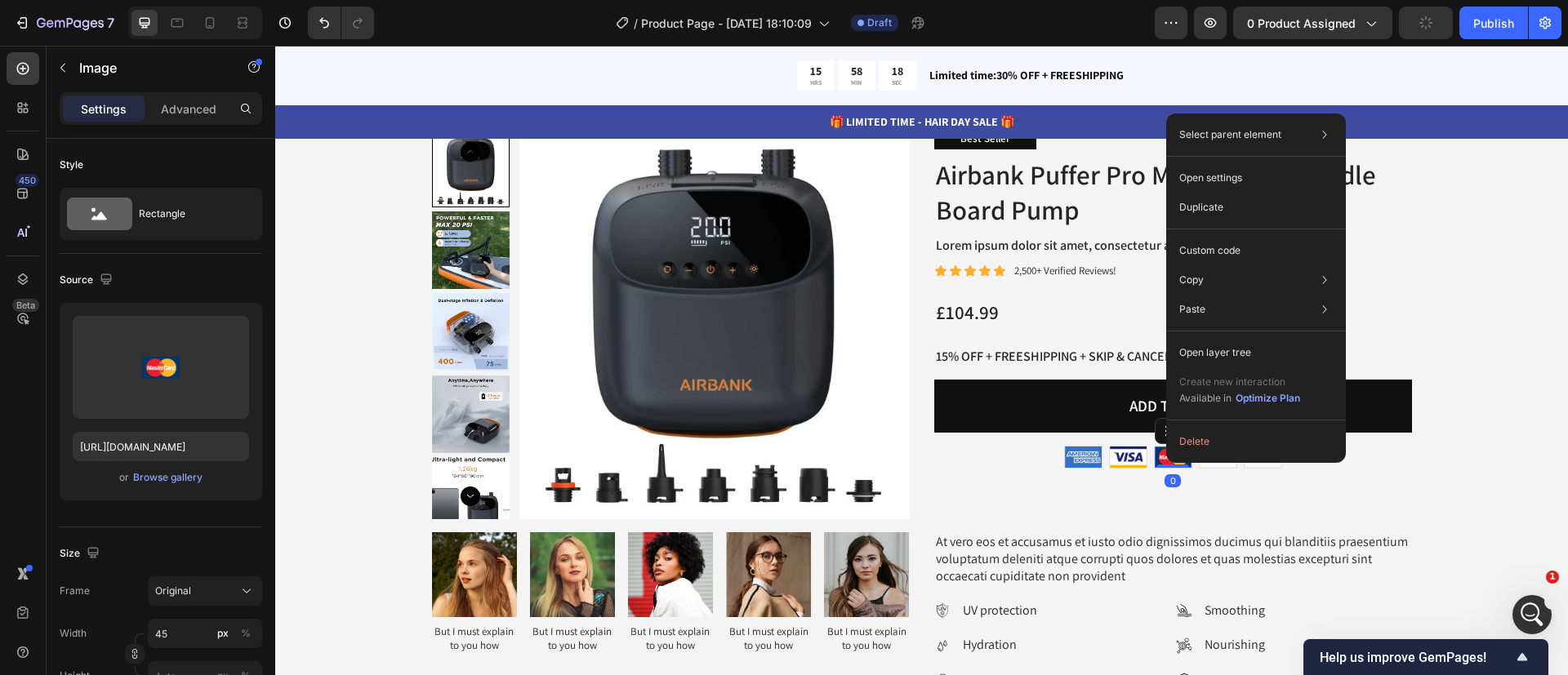
click at [1157, 468] on img at bounding box center [1173, 457] width 37 height 21
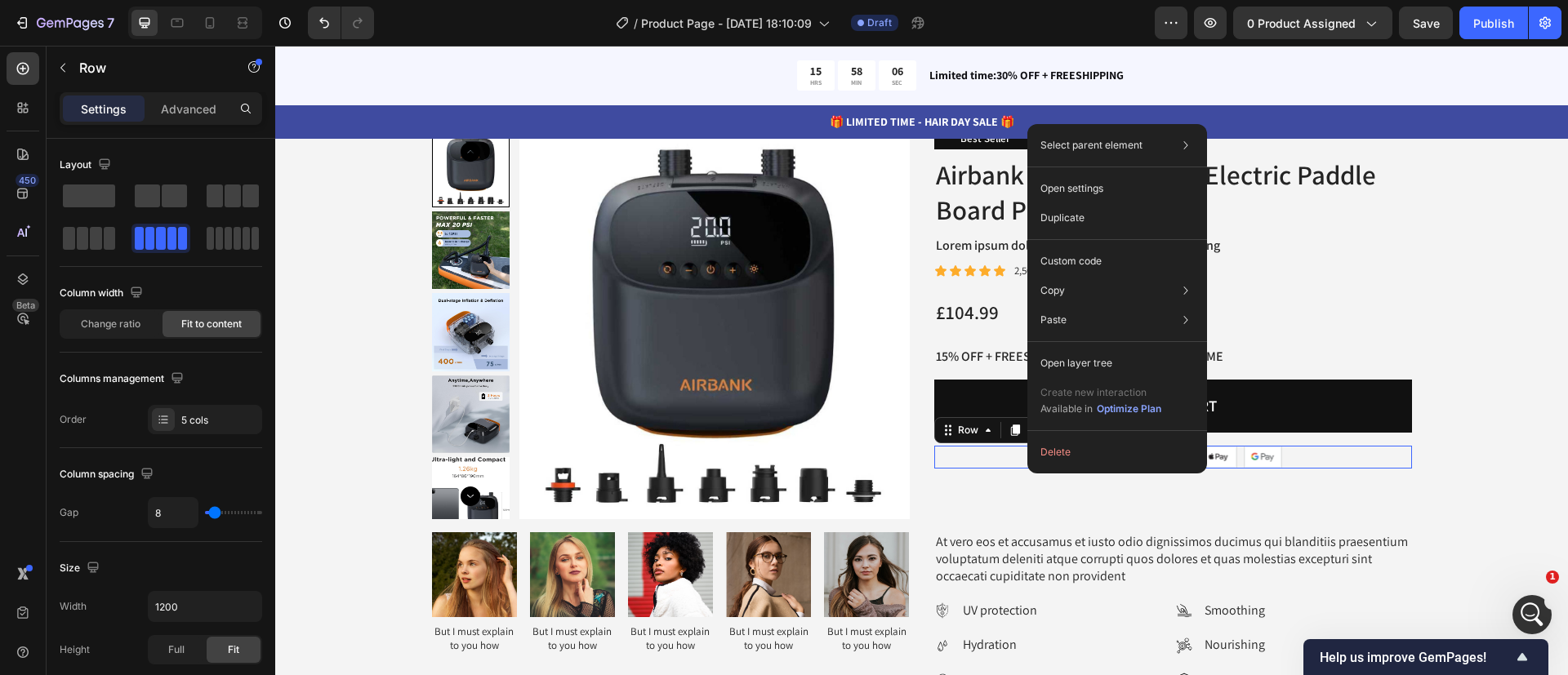
click at [1001, 469] on div "Image Image Image Image Image Row 0" at bounding box center [1173, 457] width 478 height 23
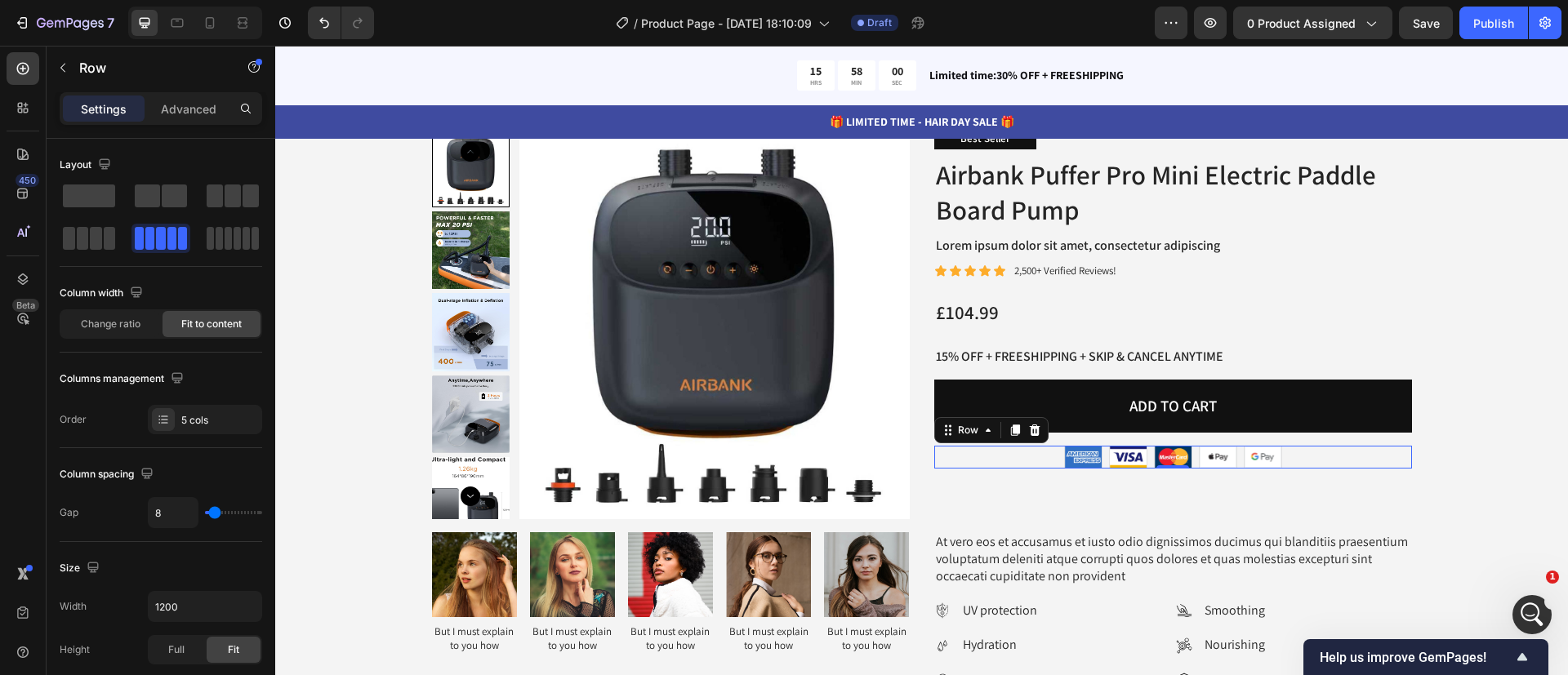
click at [1019, 469] on div "Image Image Image Image Image Row 0" at bounding box center [1173, 457] width 478 height 23
click at [974, 469] on div "Image Image Image Image Image Row 0" at bounding box center [1173, 457] width 478 height 23
click at [1014, 520] on div "Best Seller Text Block Airbank Puffer Pro Mini Electric Paddle Board Pump Produ…" at bounding box center [1173, 324] width 478 height 390
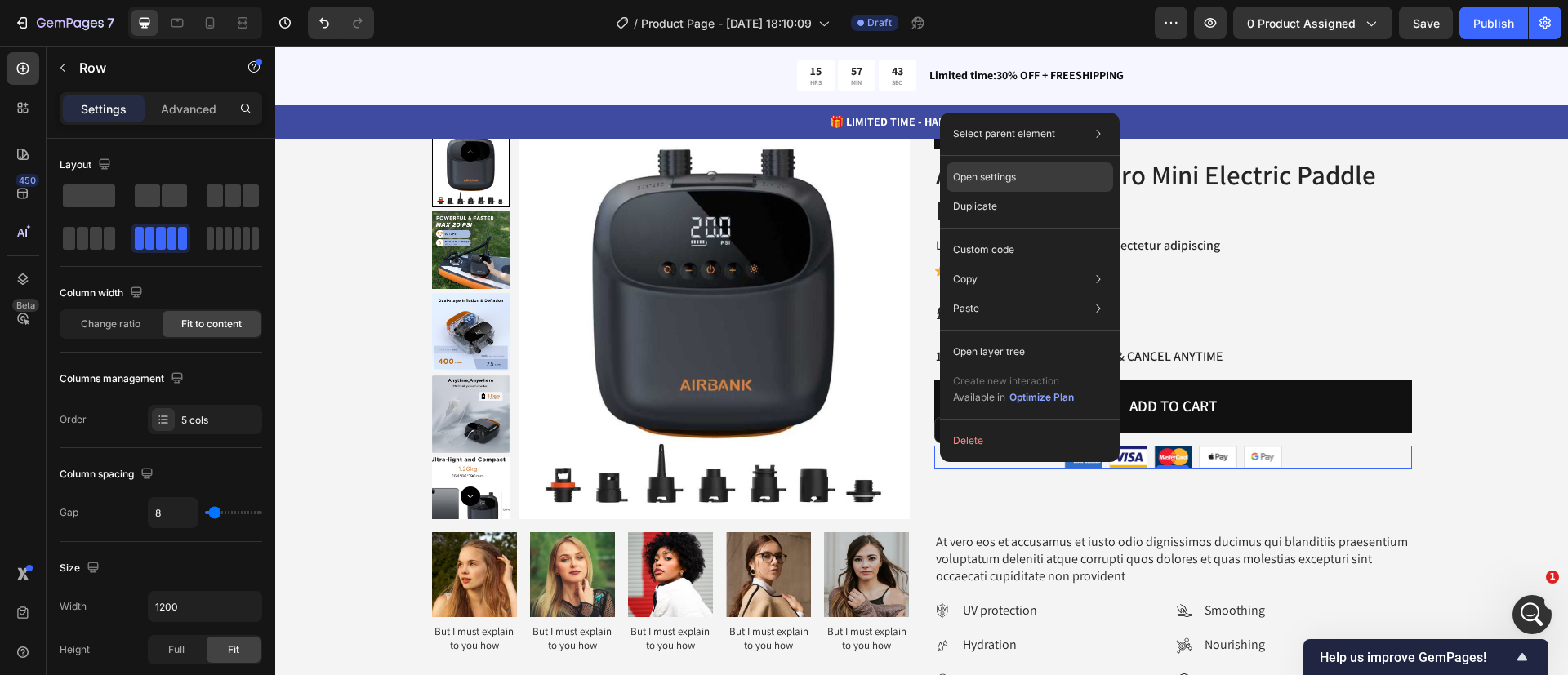
click at [1064, 179] on div "Open settings" at bounding box center [1030, 177] width 167 height 29
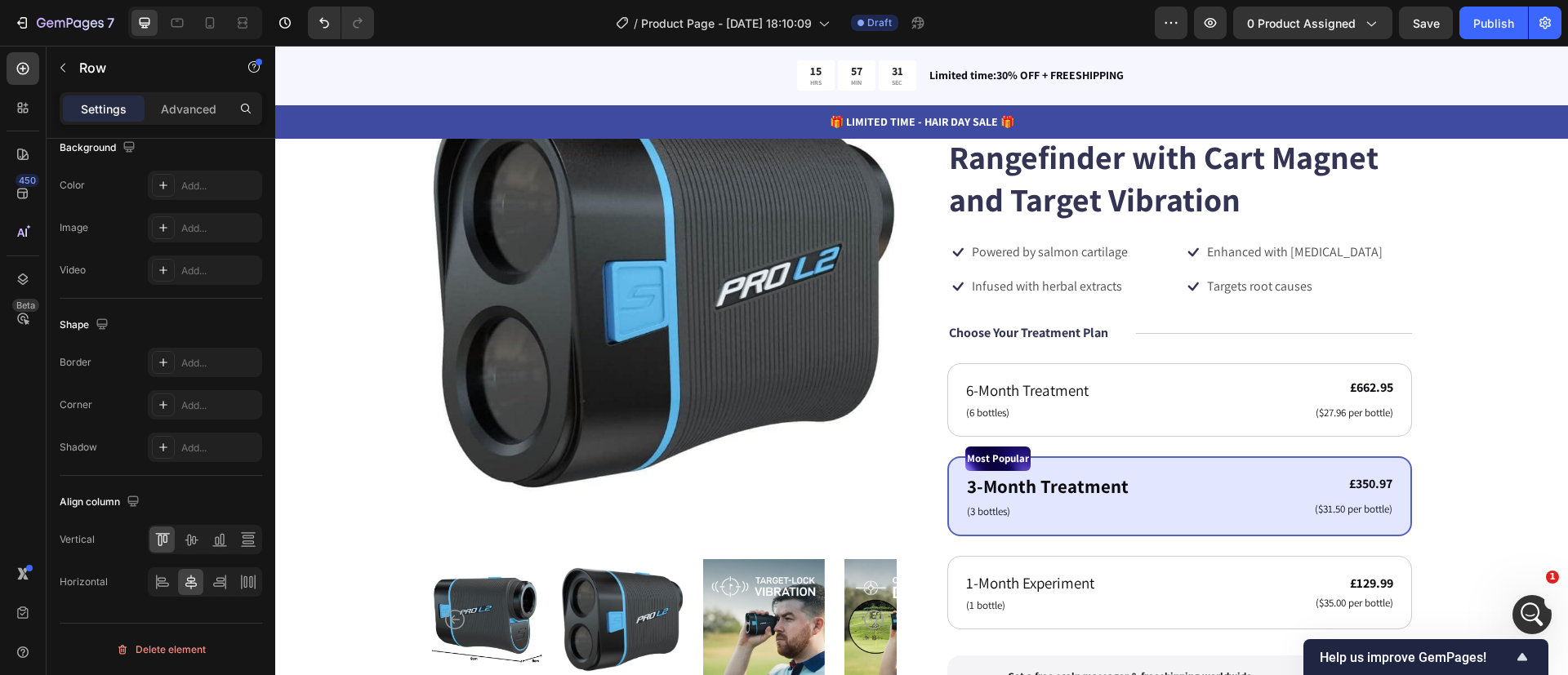
scroll to position [0, 0]
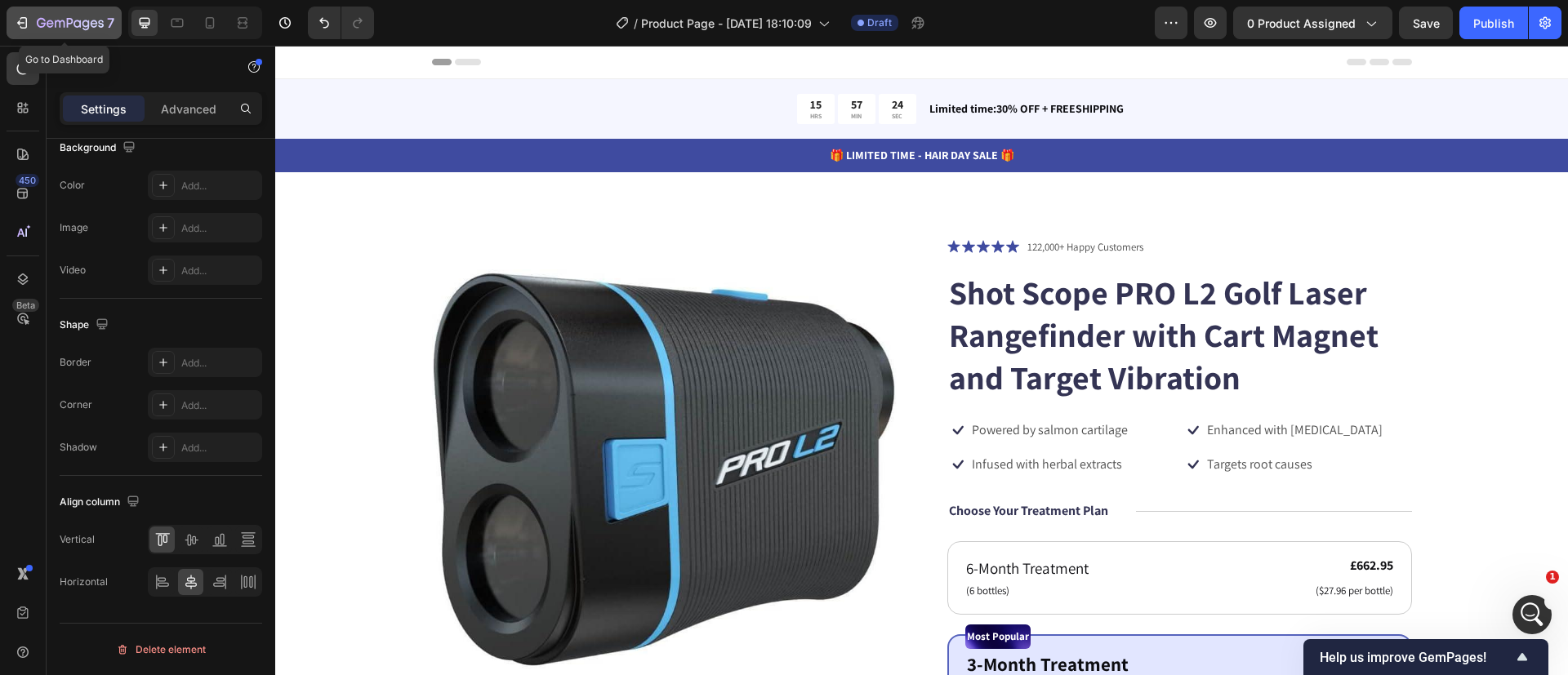
click at [55, 17] on icon "button" at bounding box center [70, 24] width 67 height 14
